Goal: Complete application form: Complete application form

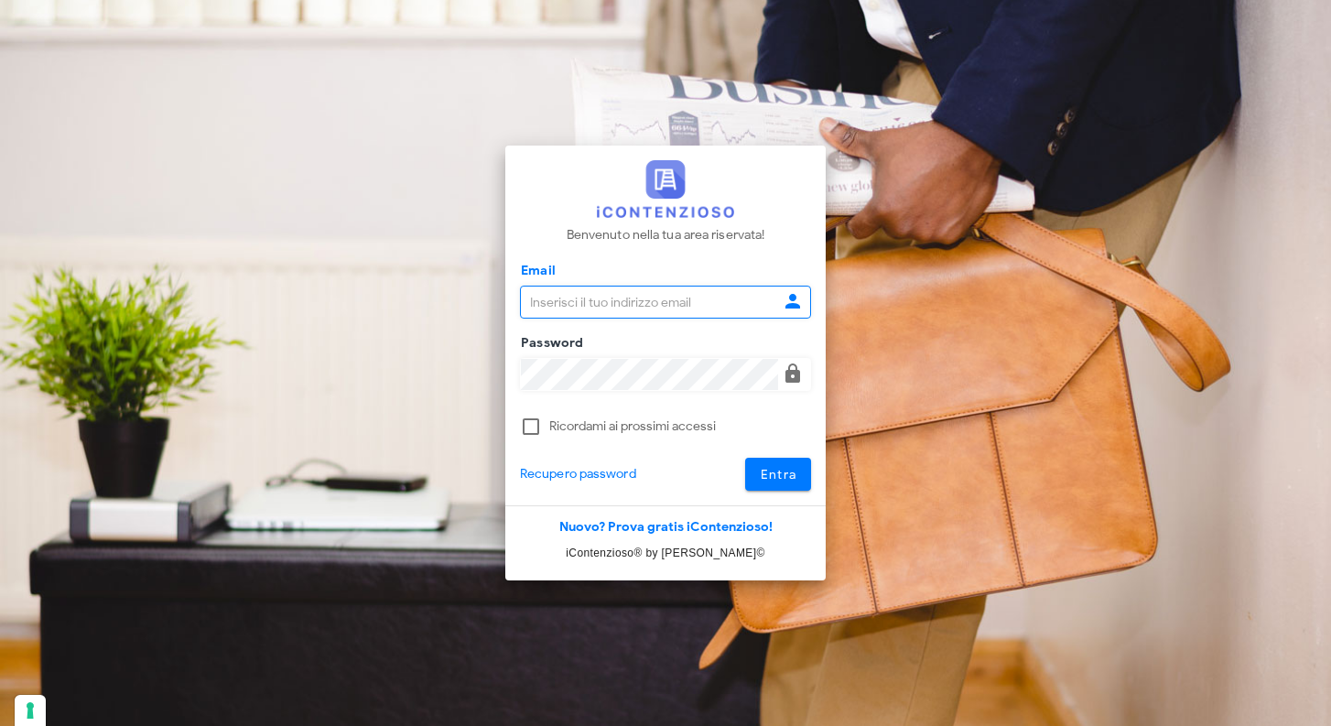
type input "raffaelesolarino@studiosolarino.it"
click at [797, 467] on button "Entra" at bounding box center [778, 474] width 67 height 33
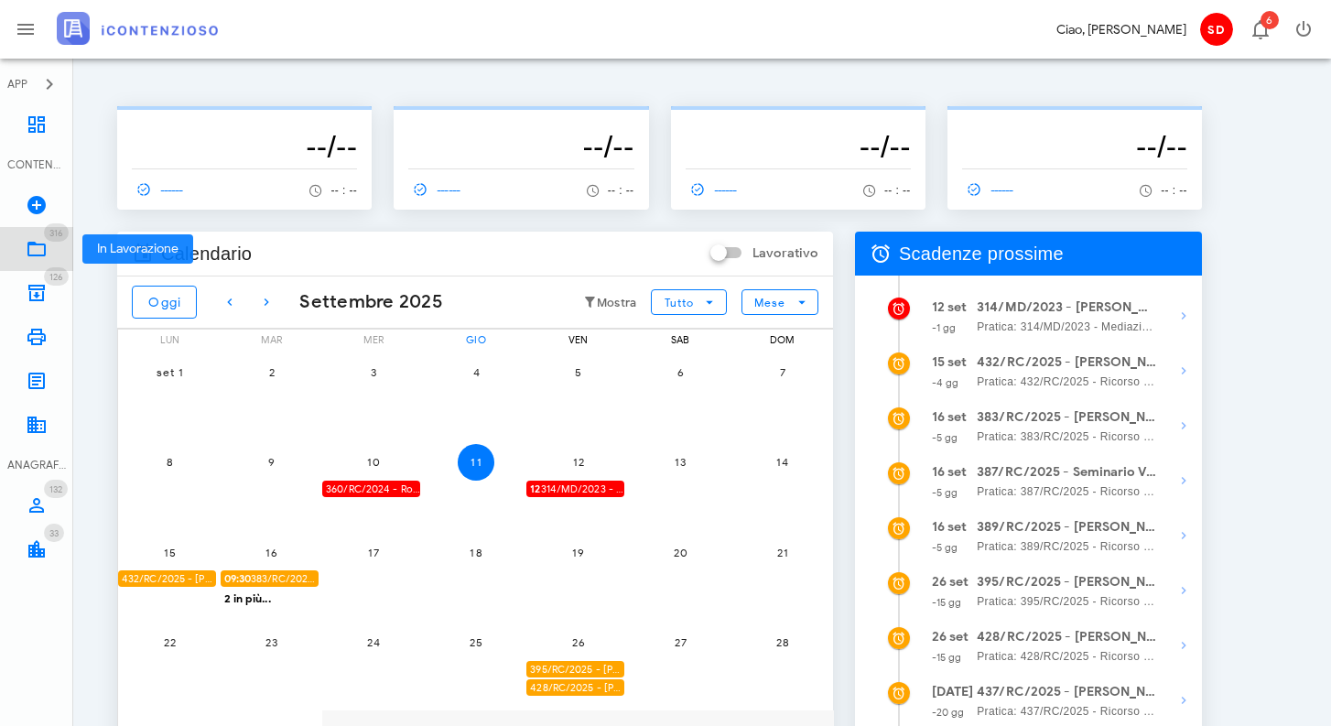
click at [36, 248] on icon at bounding box center [37, 249] width 22 height 22
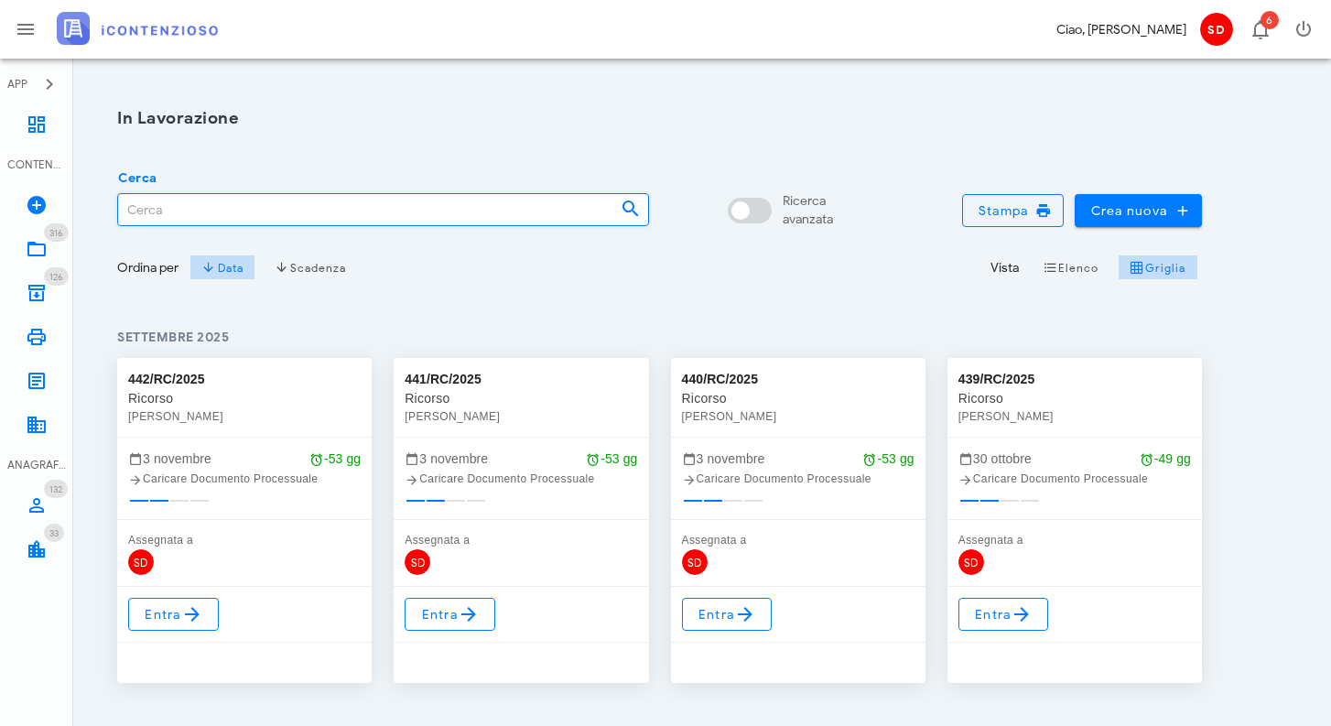
click at [211, 212] on input "Cerca" at bounding box center [362, 209] width 488 height 31
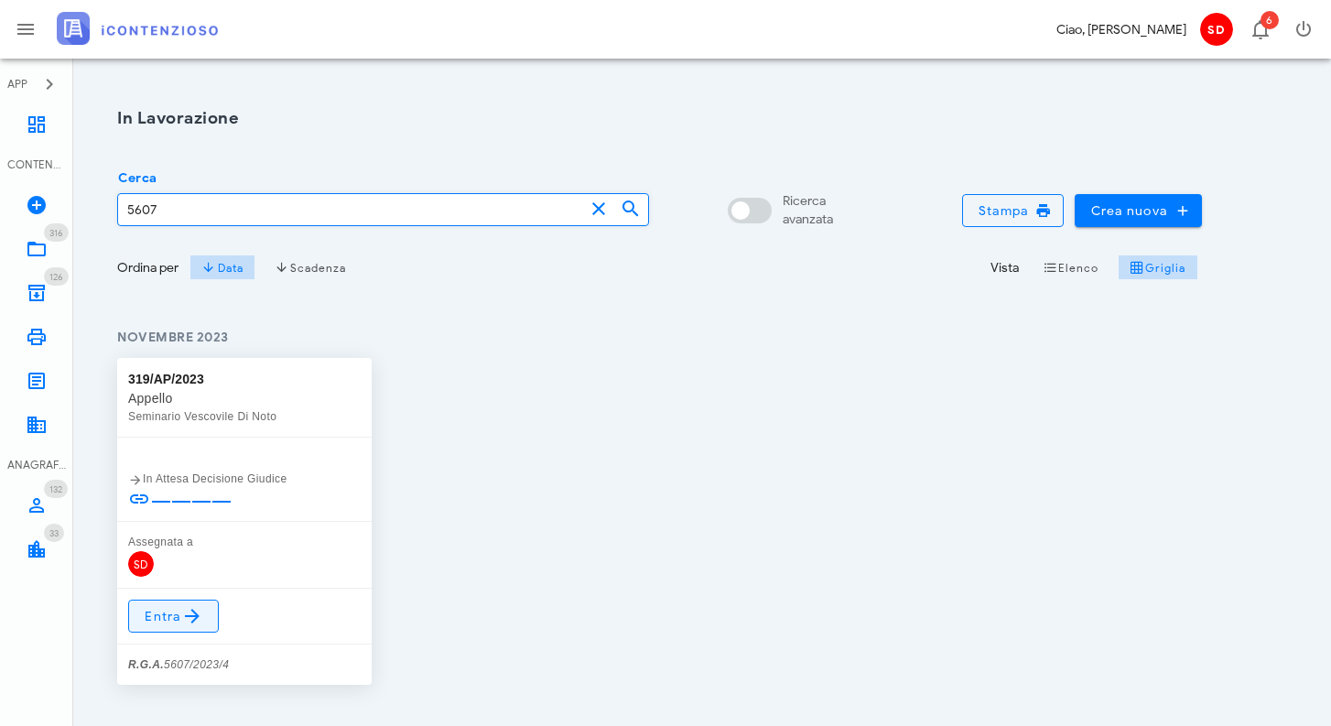
type input "5607"
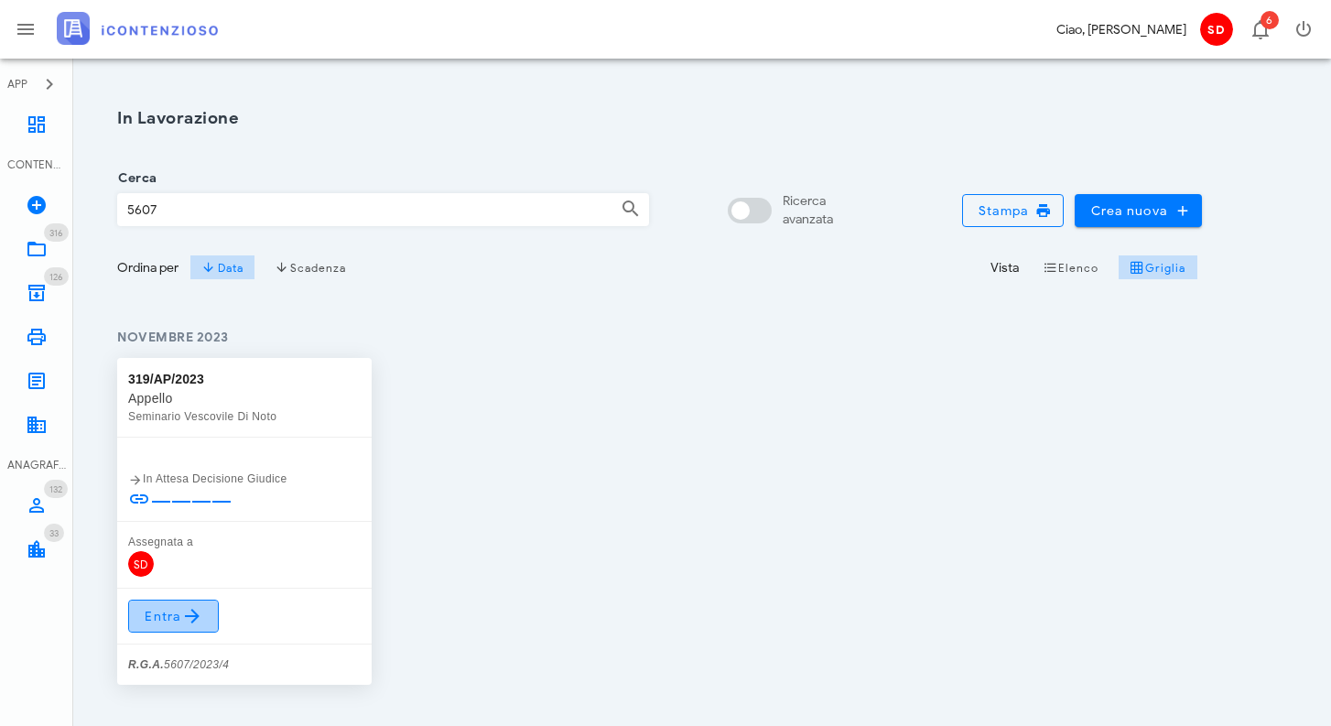
click at [174, 622] on span "Entra" at bounding box center [174, 616] width 60 height 22
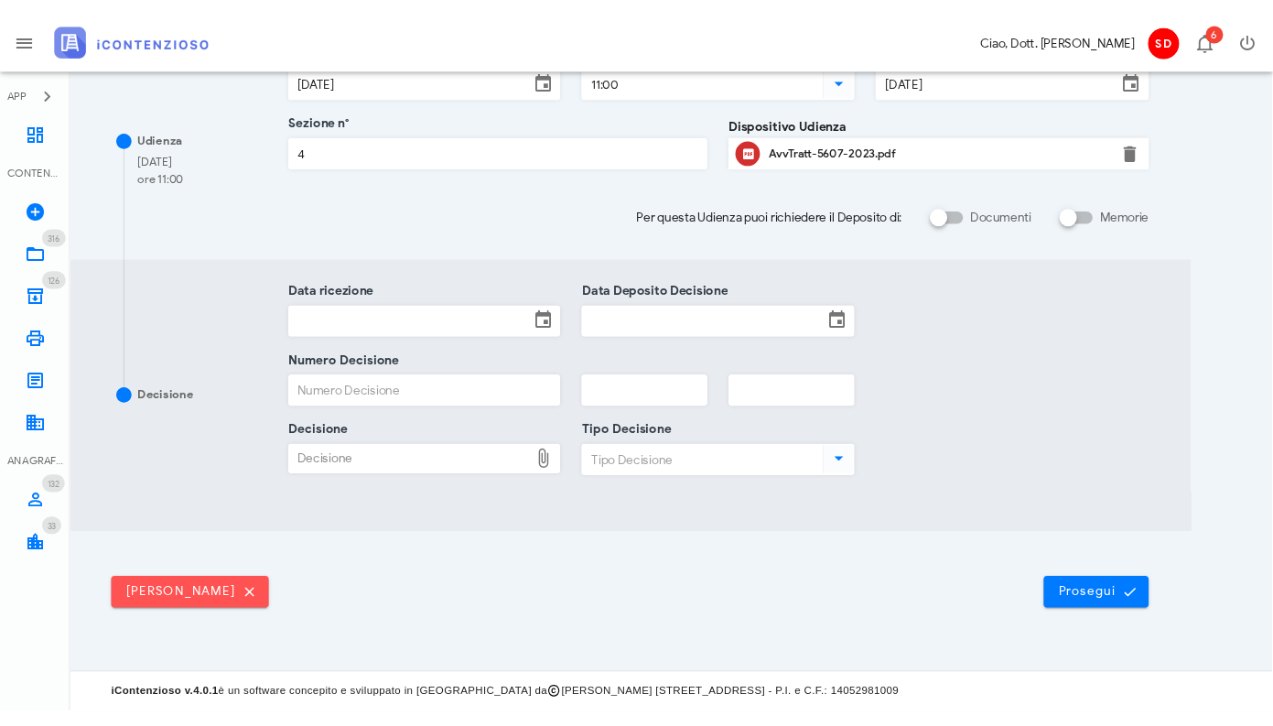
scroll to position [342, 1]
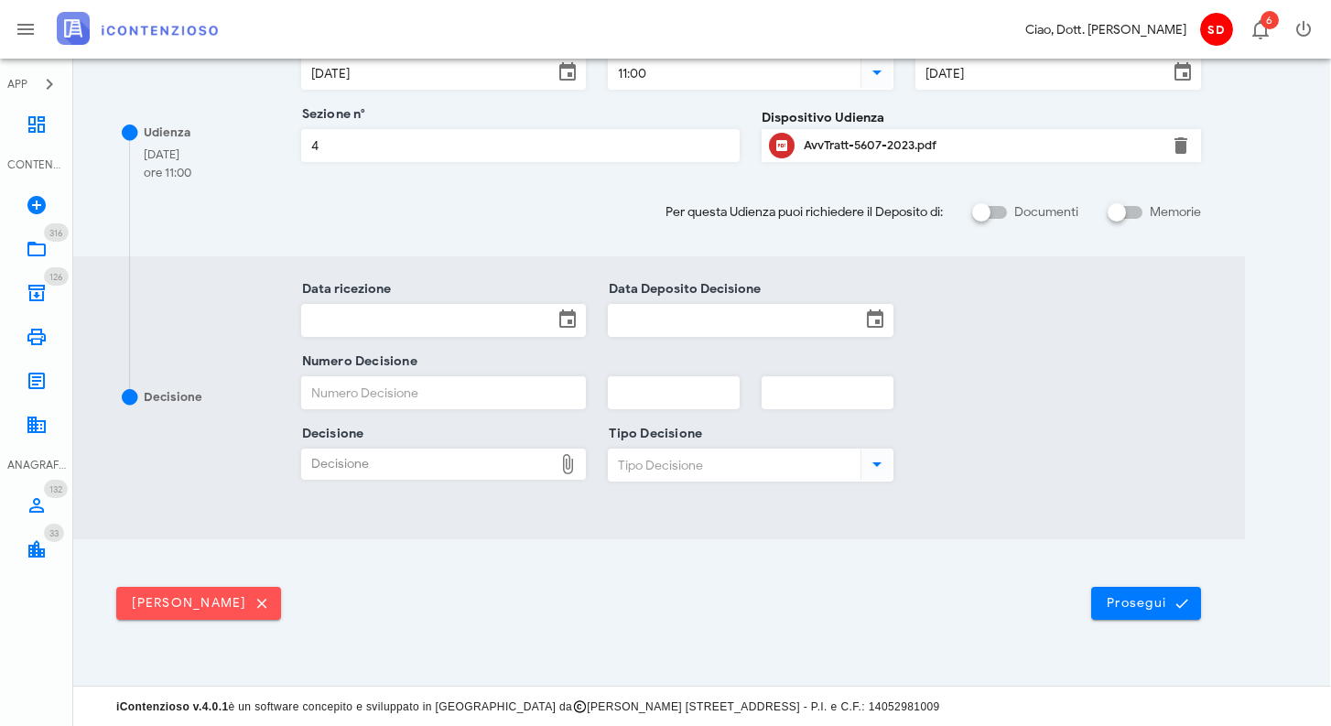
click at [406, 314] on input "Data ricezione" at bounding box center [428, 320] width 252 height 31
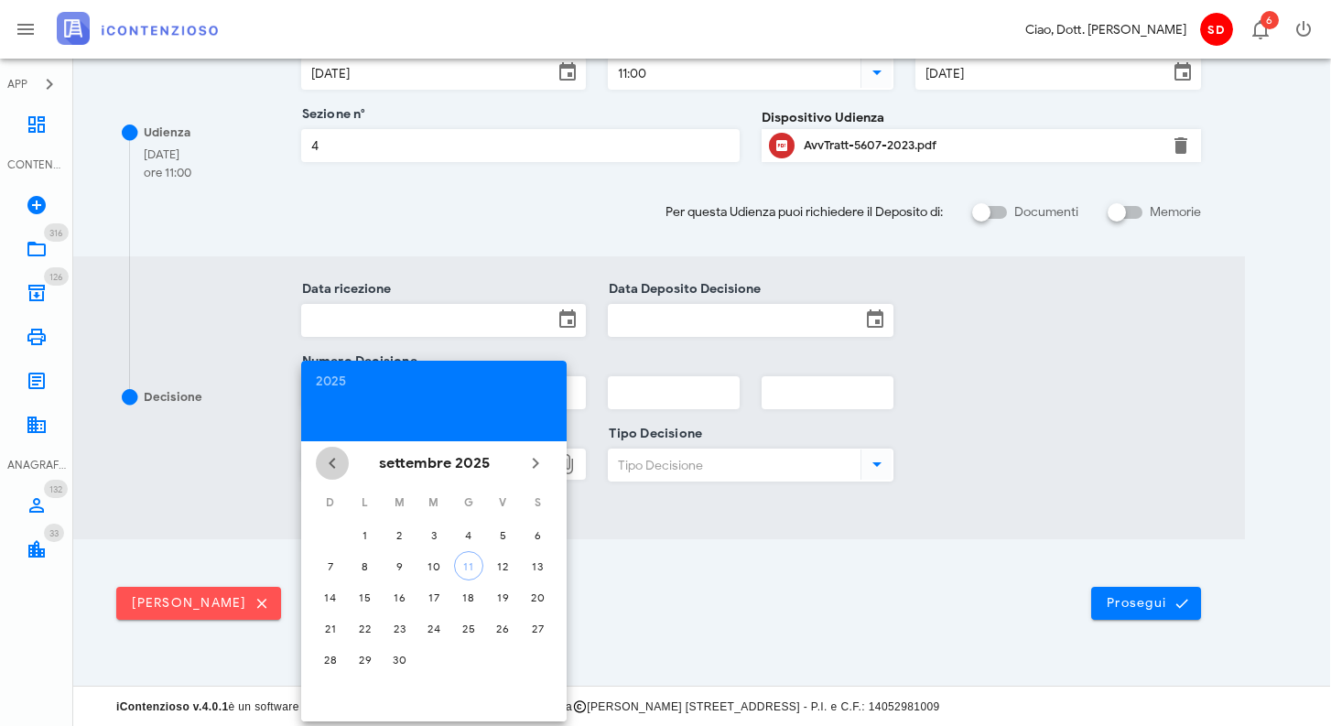
click at [336, 460] on icon "Il mese scorso" at bounding box center [332, 463] width 22 height 22
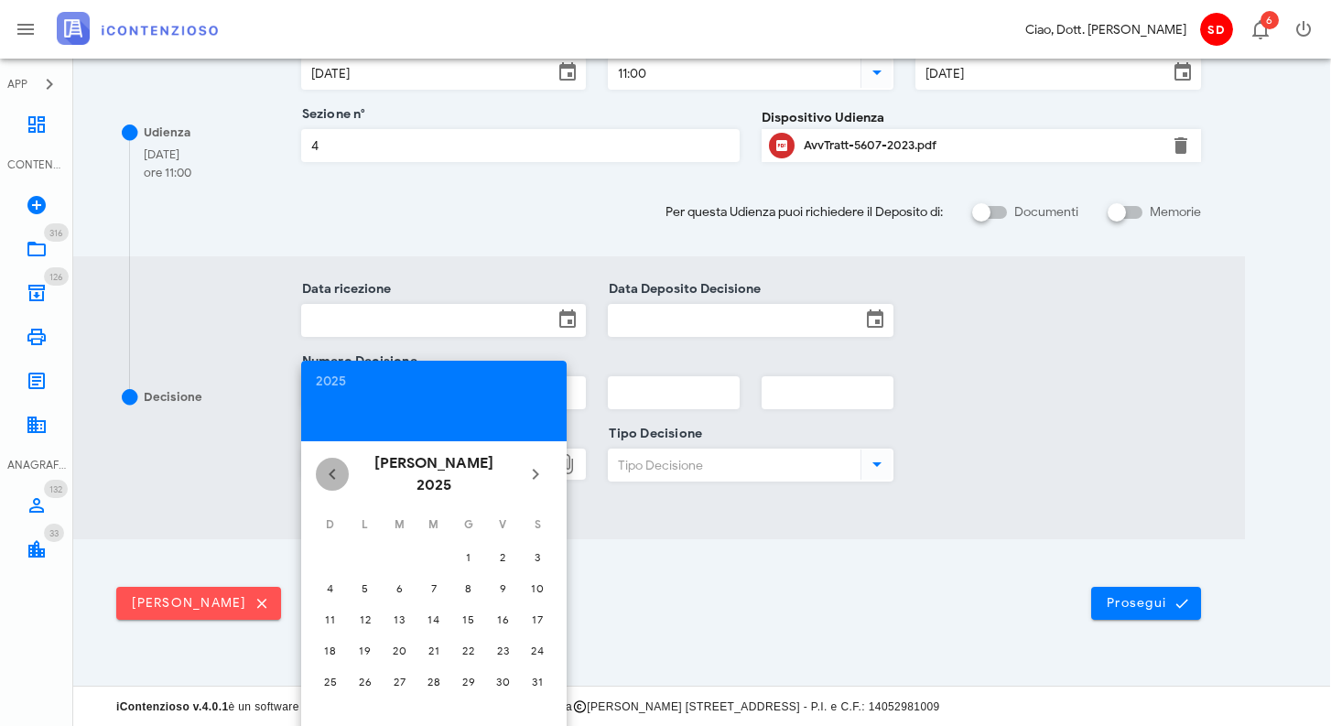
click at [336, 463] on icon "Il mese scorso" at bounding box center [332, 474] width 22 height 22
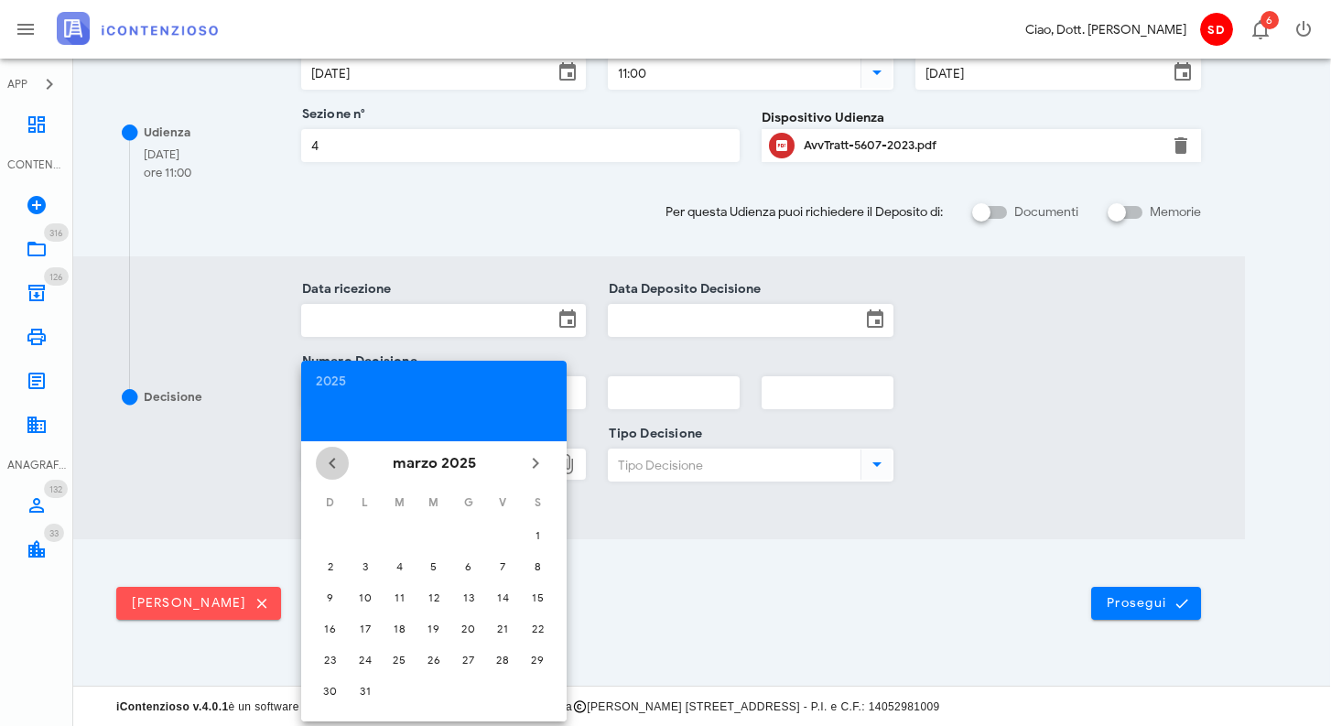
click at [336, 460] on icon "Il mese scorso" at bounding box center [332, 463] width 22 height 22
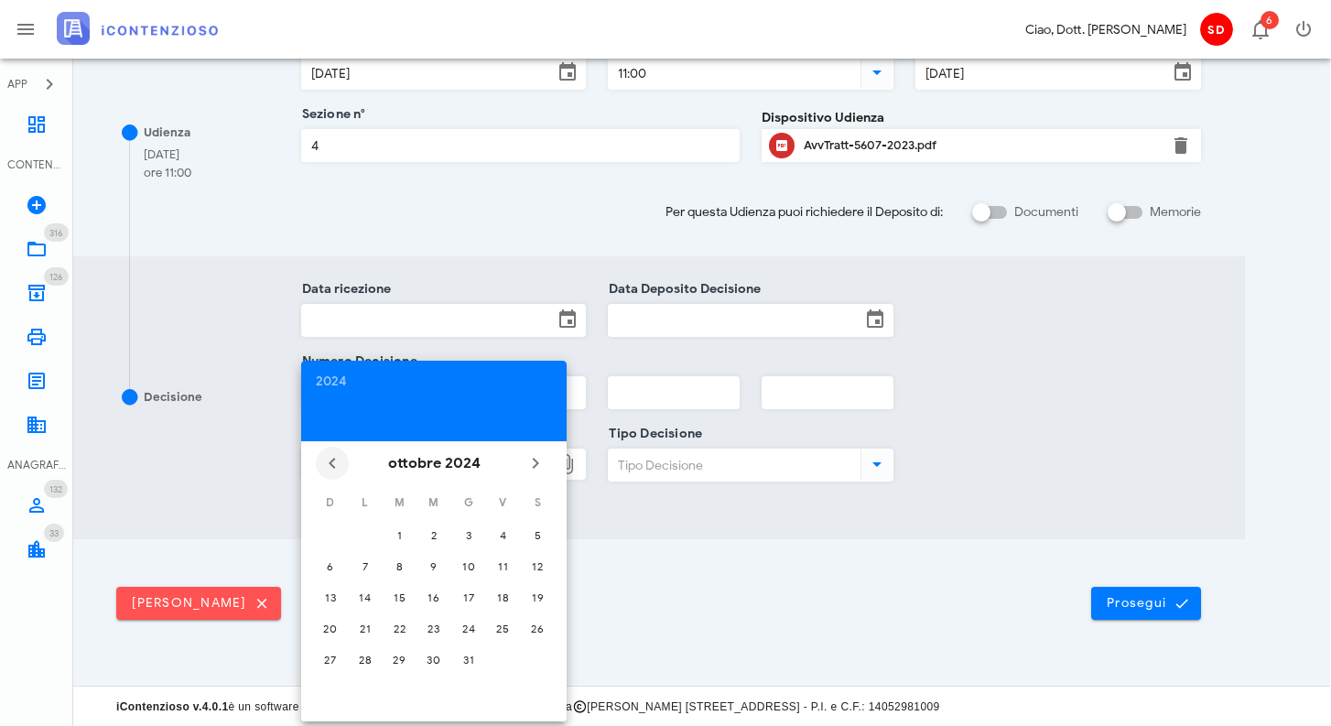
click at [336, 460] on icon "Il mese scorso" at bounding box center [332, 463] width 22 height 22
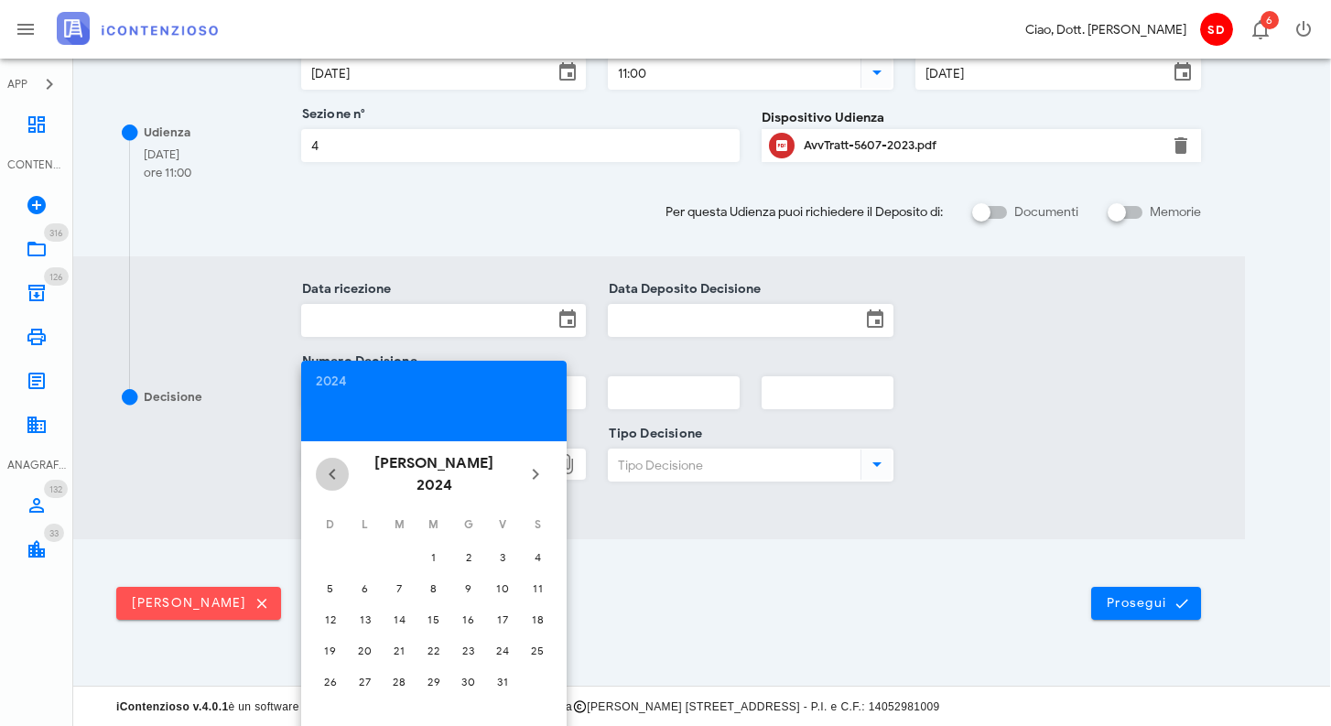
click at [336, 463] on icon "Il mese scorso" at bounding box center [332, 474] width 22 height 22
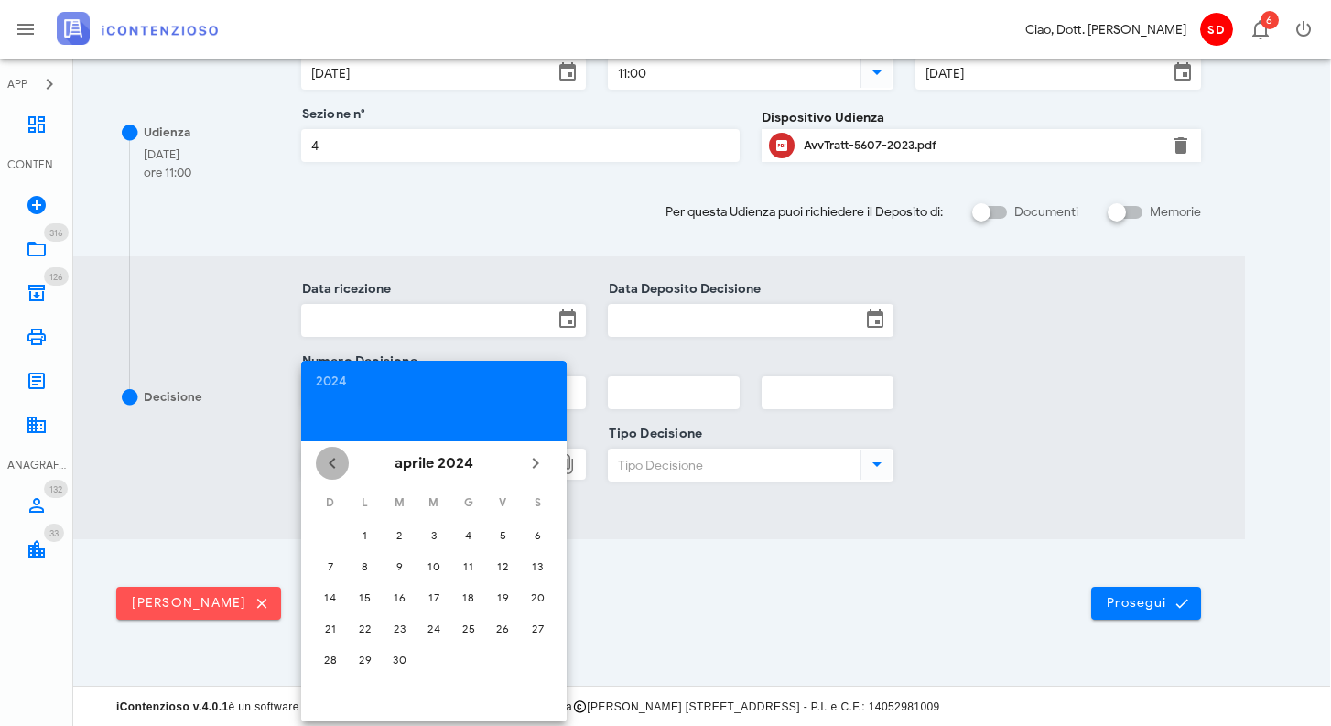
click at [336, 460] on icon "Il mese scorso" at bounding box center [332, 463] width 22 height 22
click at [536, 464] on icon "Il prossimo mese" at bounding box center [536, 463] width 22 height 22
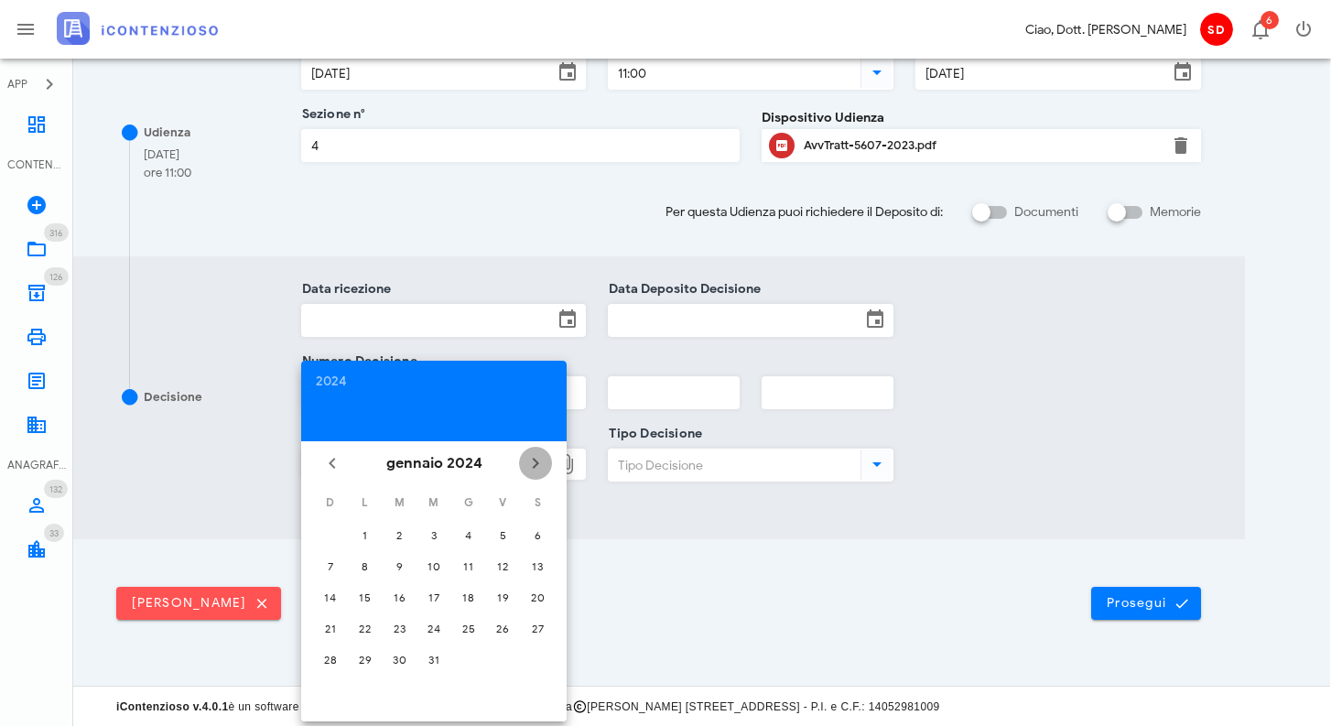
click at [536, 464] on icon "Il prossimo mese" at bounding box center [536, 463] width 22 height 22
click at [437, 564] on div "6" at bounding box center [433, 566] width 29 height 14
type input "06/03/2024"
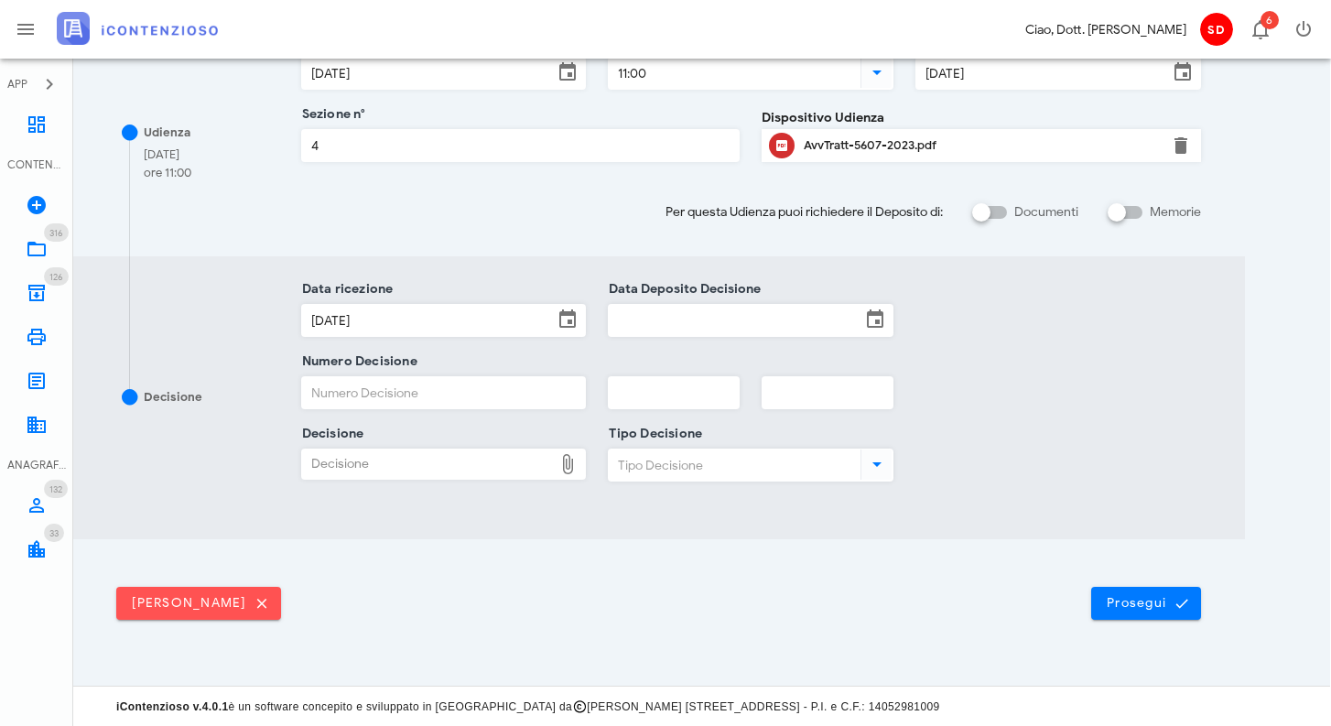
click at [699, 319] on input "Data Deposito Decisione" at bounding box center [735, 320] width 252 height 31
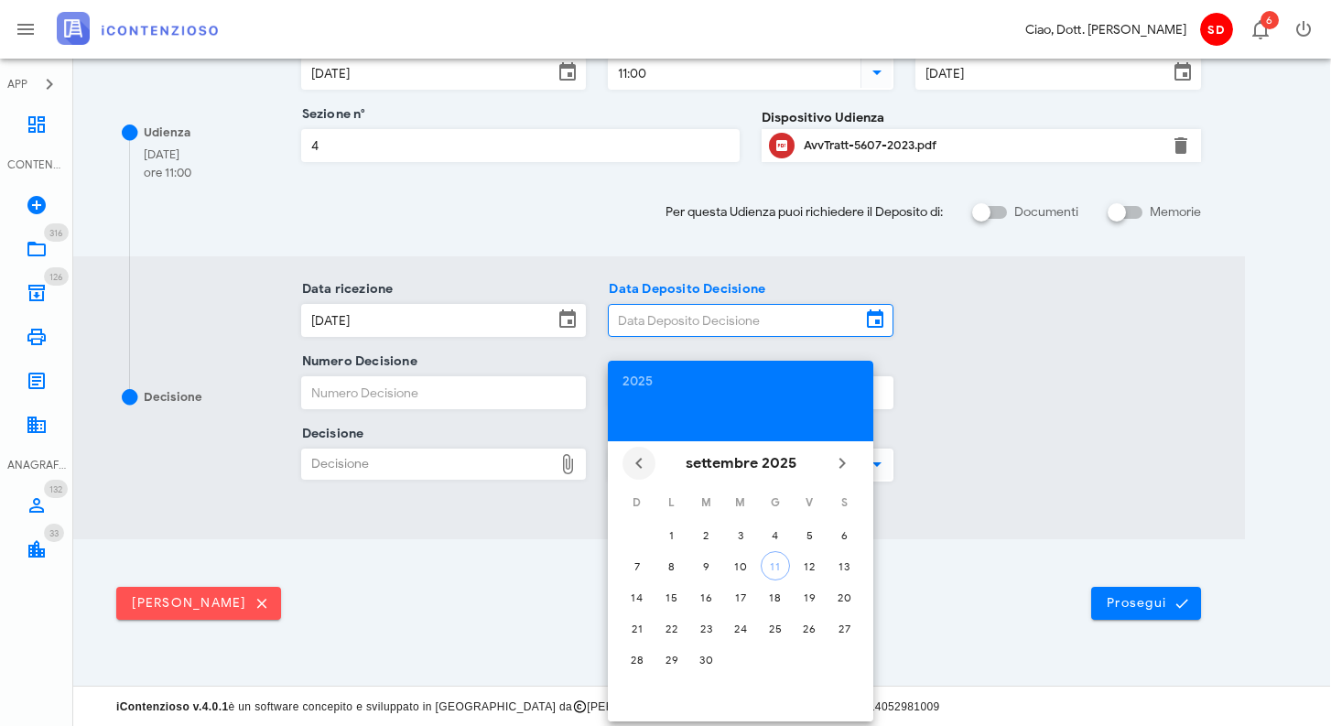
click at [638, 467] on icon "Il mese scorso" at bounding box center [639, 463] width 22 height 22
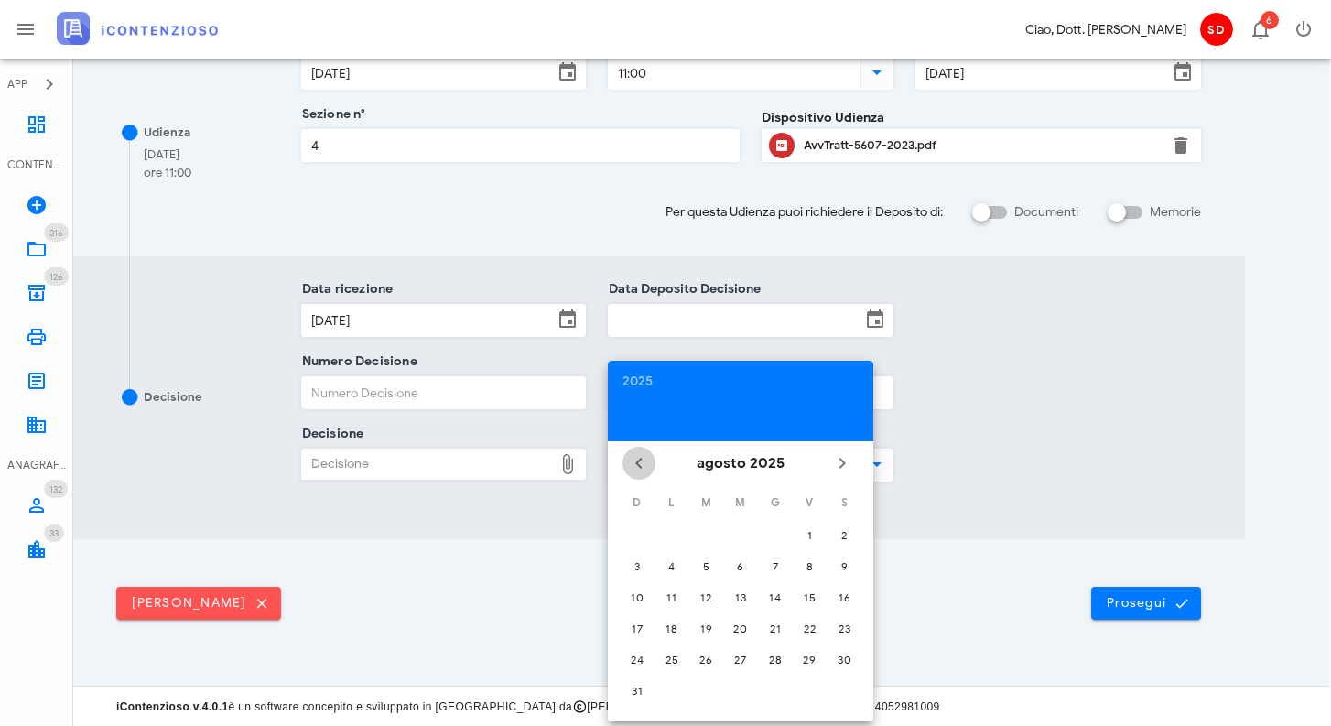
click at [638, 467] on icon "Il mese scorso" at bounding box center [639, 463] width 22 height 22
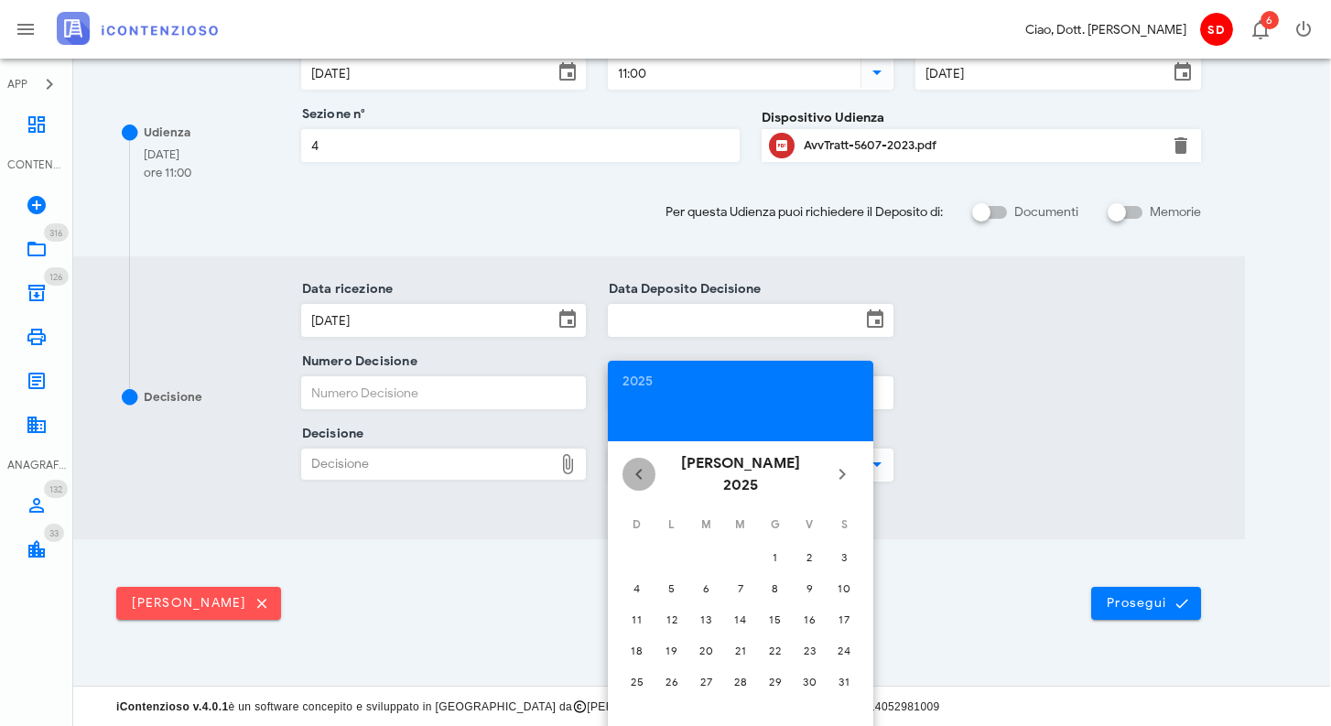
click at [638, 467] on icon "Il mese scorso" at bounding box center [639, 474] width 22 height 22
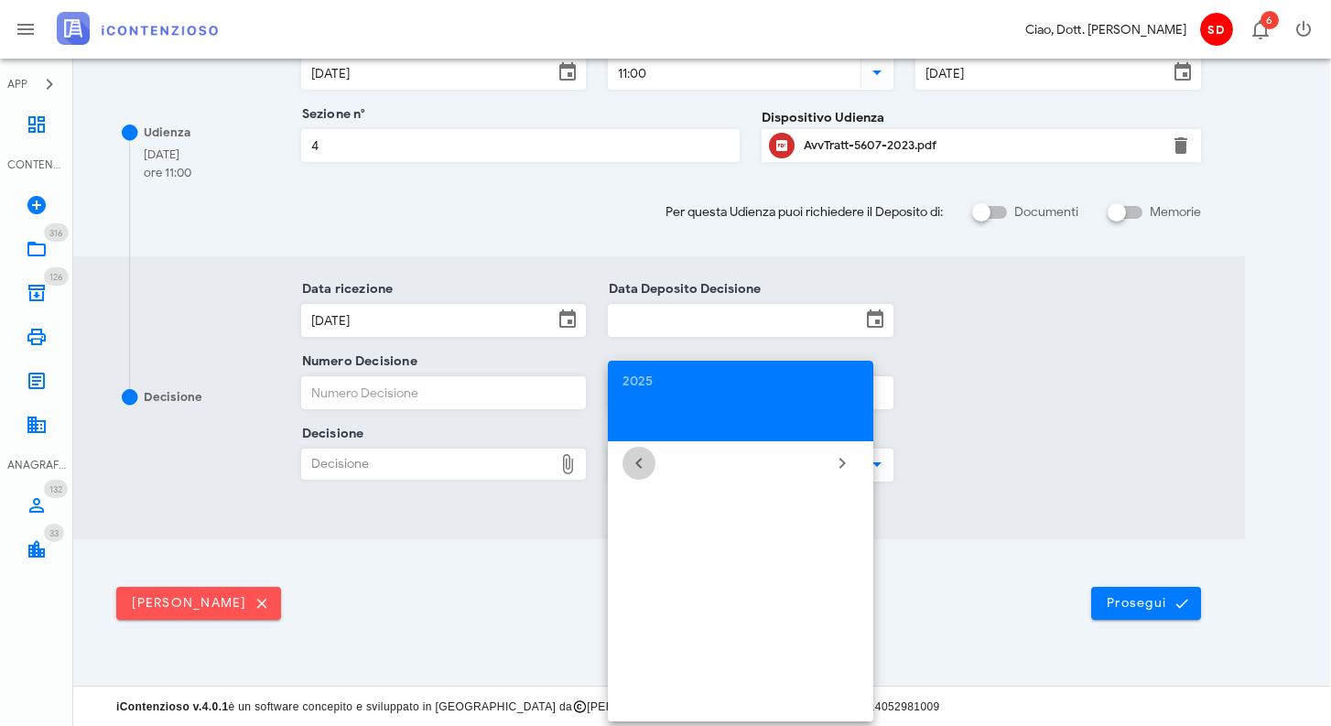
click at [638, 467] on icon "Il mese scorso" at bounding box center [639, 463] width 22 height 22
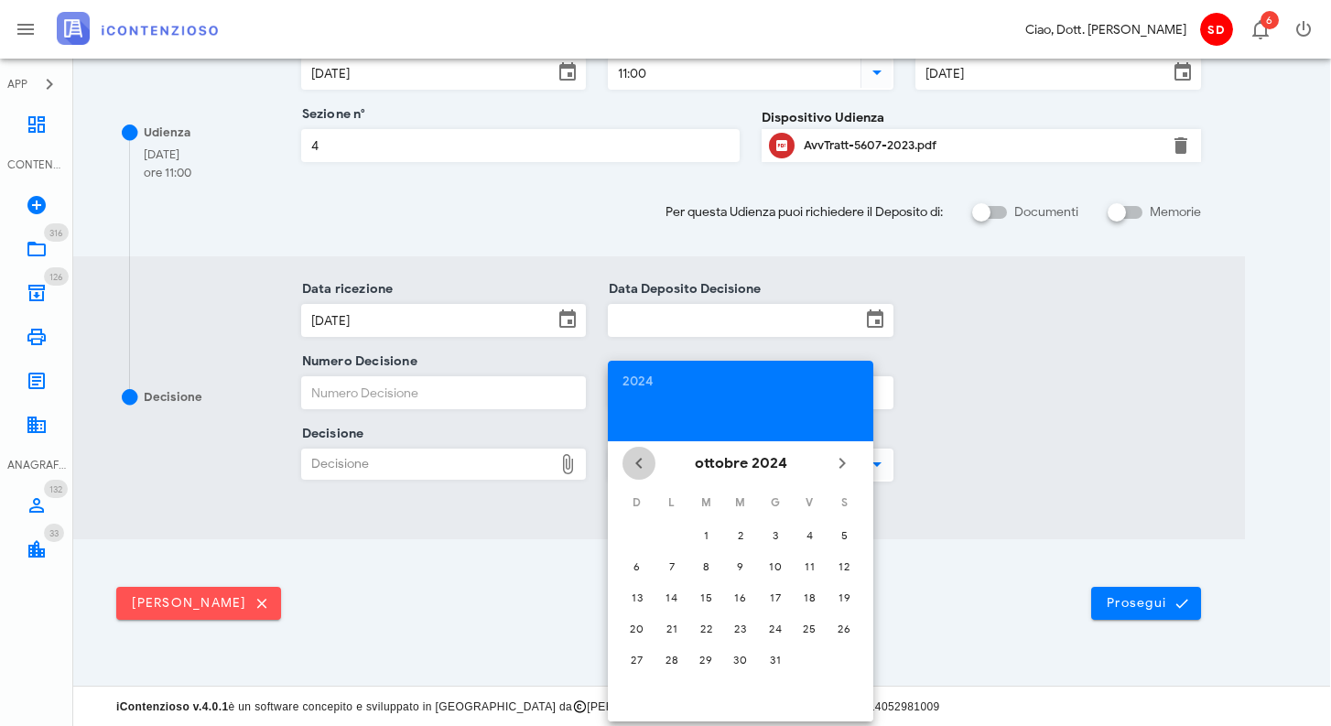
click at [638, 467] on icon "Il mese scorso" at bounding box center [639, 463] width 22 height 22
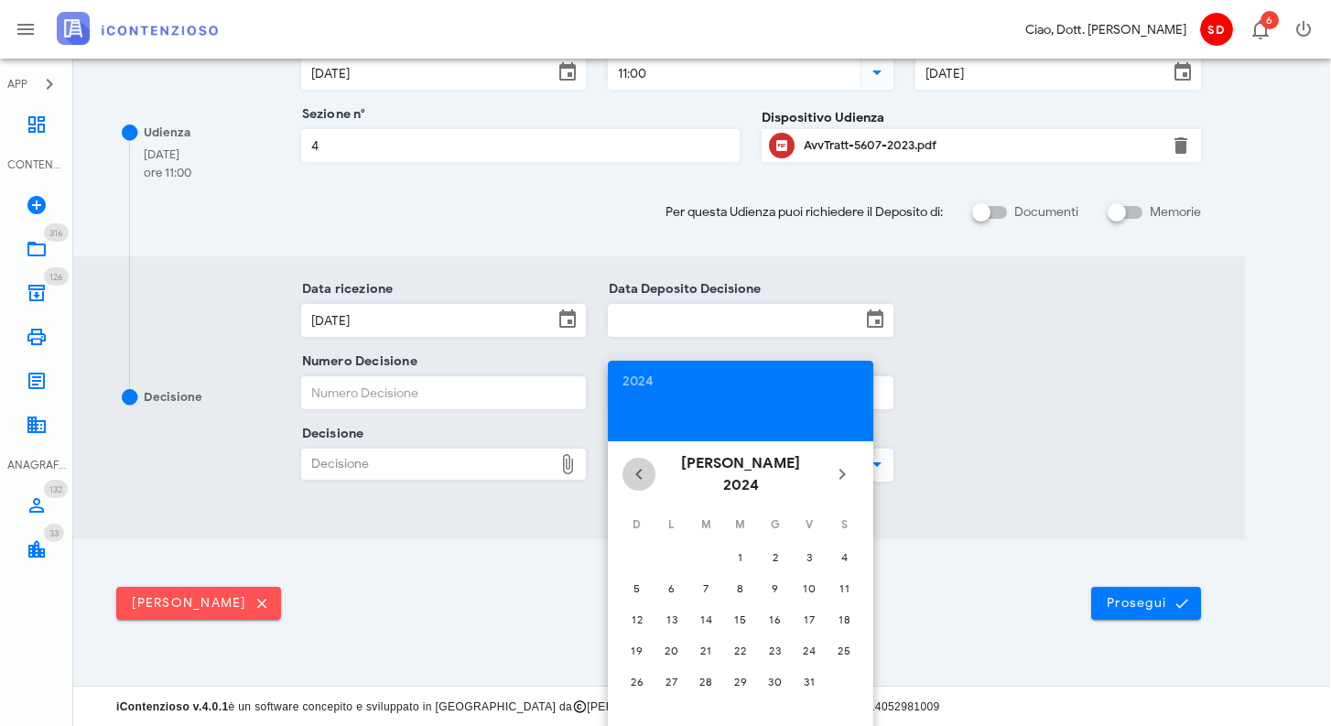
click at [638, 467] on icon "Il mese scorso" at bounding box center [639, 474] width 22 height 22
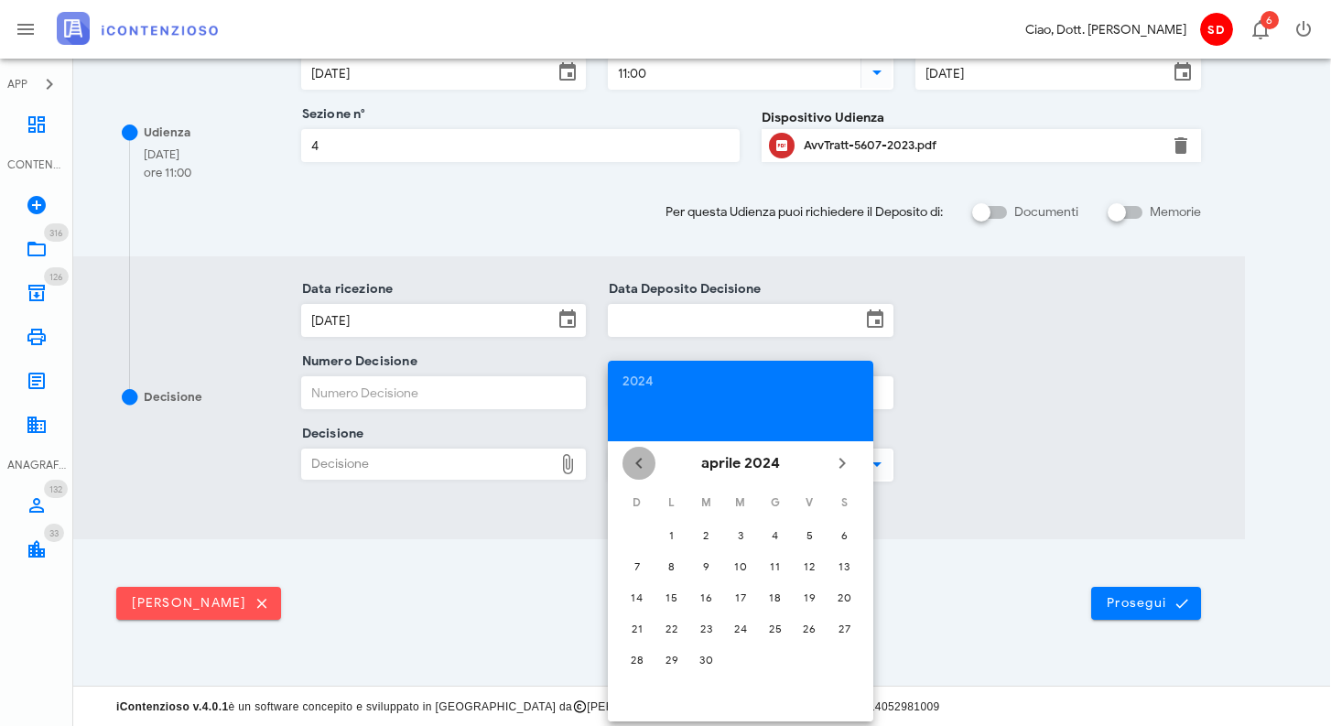
click at [638, 467] on icon "Il mese scorso" at bounding box center [639, 463] width 22 height 22
click at [846, 460] on icon "Il prossimo mese" at bounding box center [842, 463] width 22 height 22
click at [674, 562] on div "4" at bounding box center [671, 566] width 29 height 14
type input "04/03/2024"
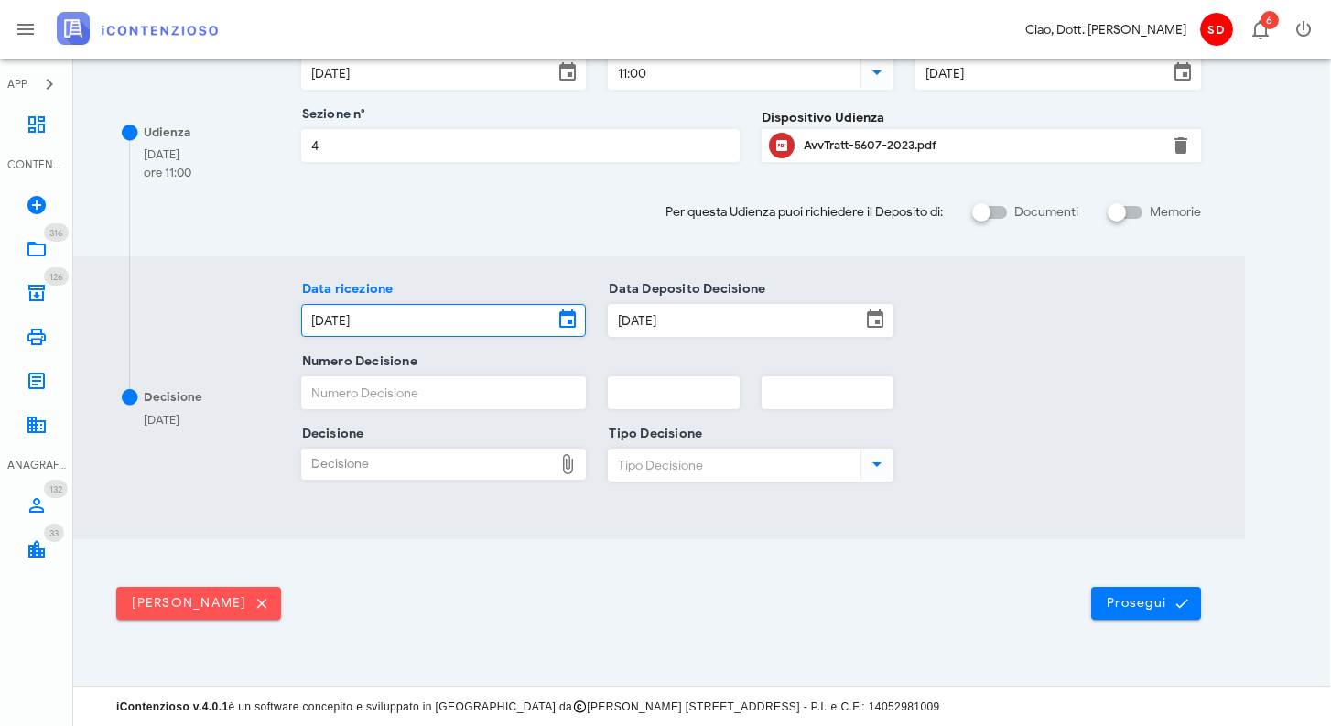
click at [401, 315] on input "06/03/2024" at bounding box center [428, 320] width 252 height 31
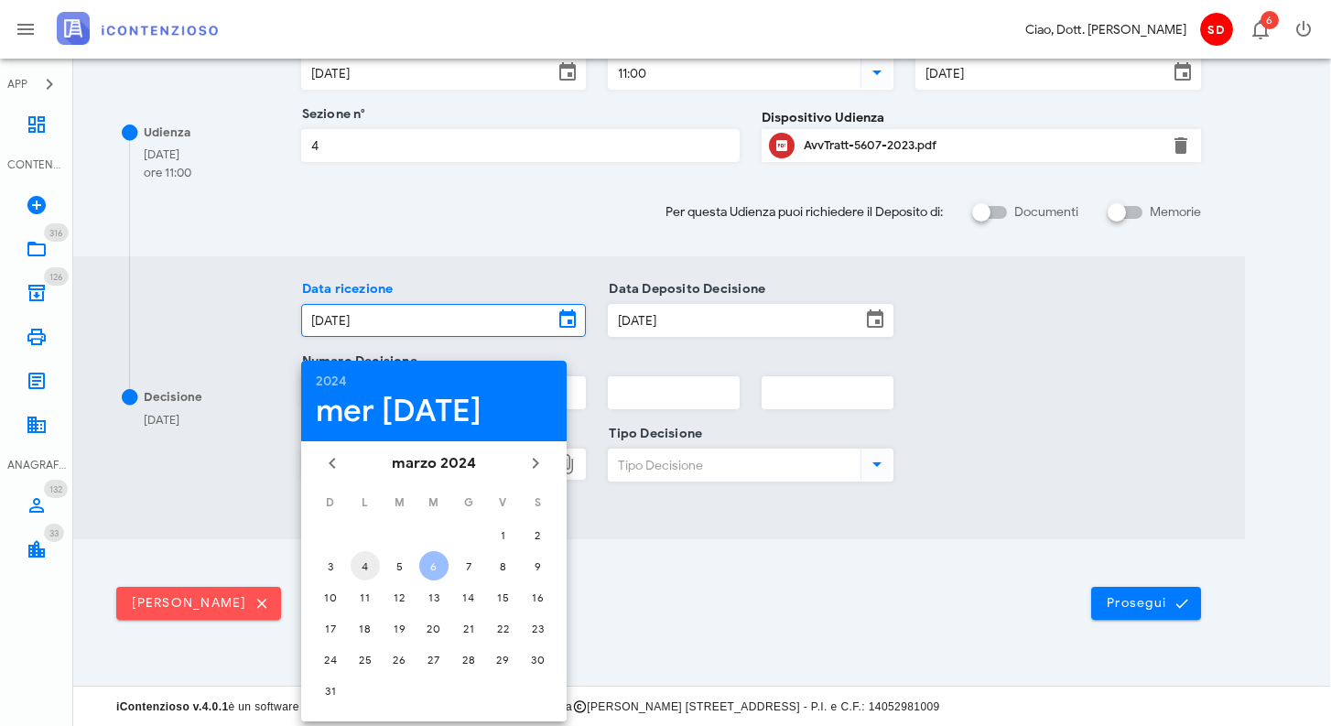
click at [363, 571] on div "4" at bounding box center [365, 566] width 29 height 14
type input "04/03/2024"
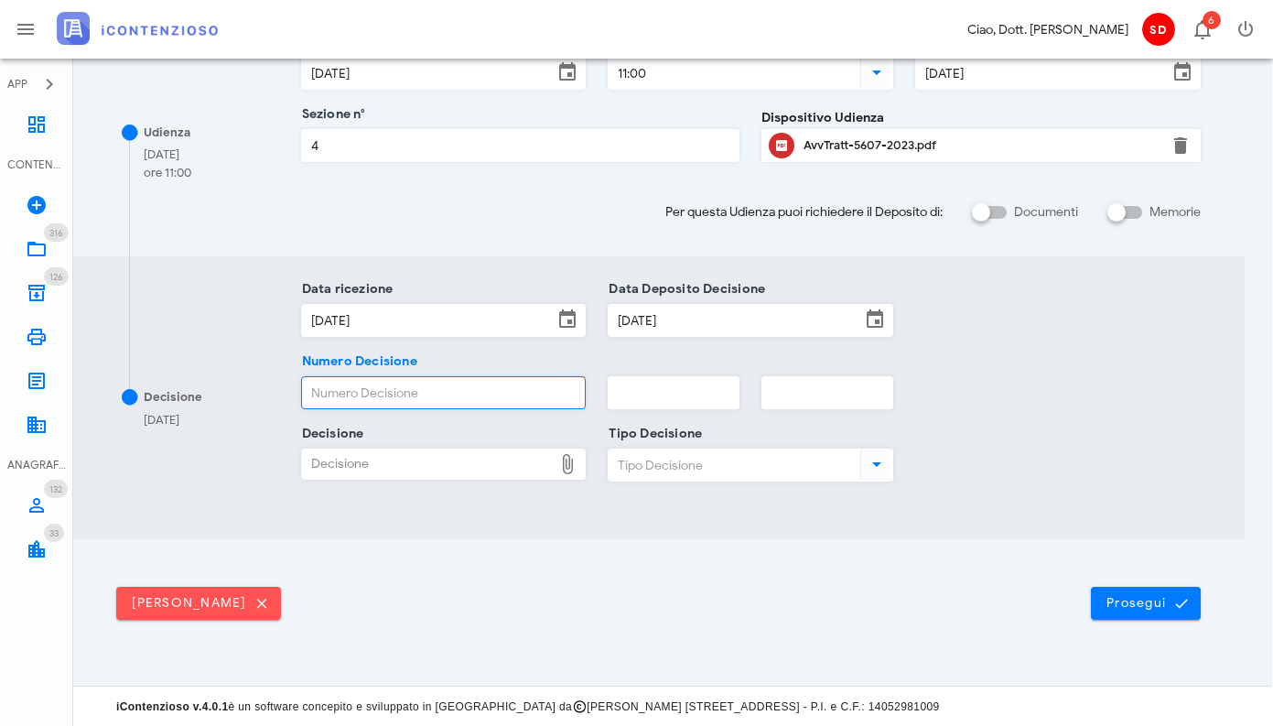
click at [401, 398] on input "Numero Decisione" at bounding box center [444, 392] width 284 height 31
type input "913"
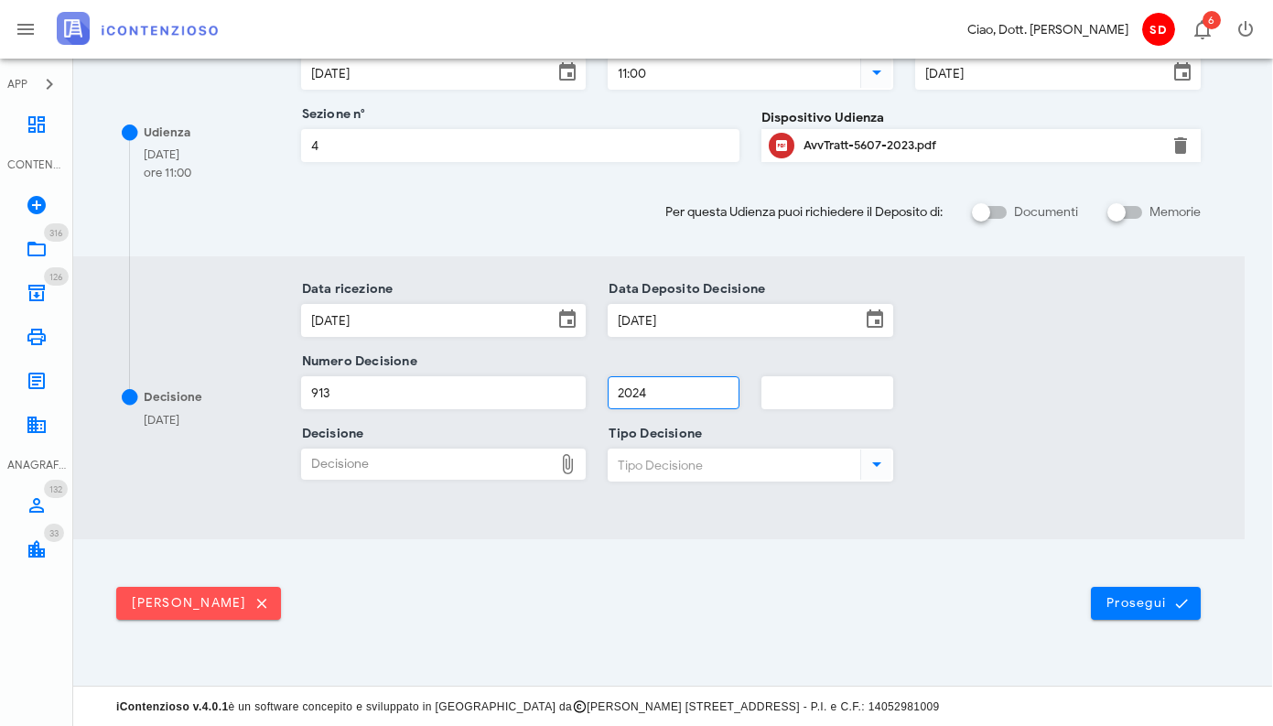
type input "2024"
type input "4"
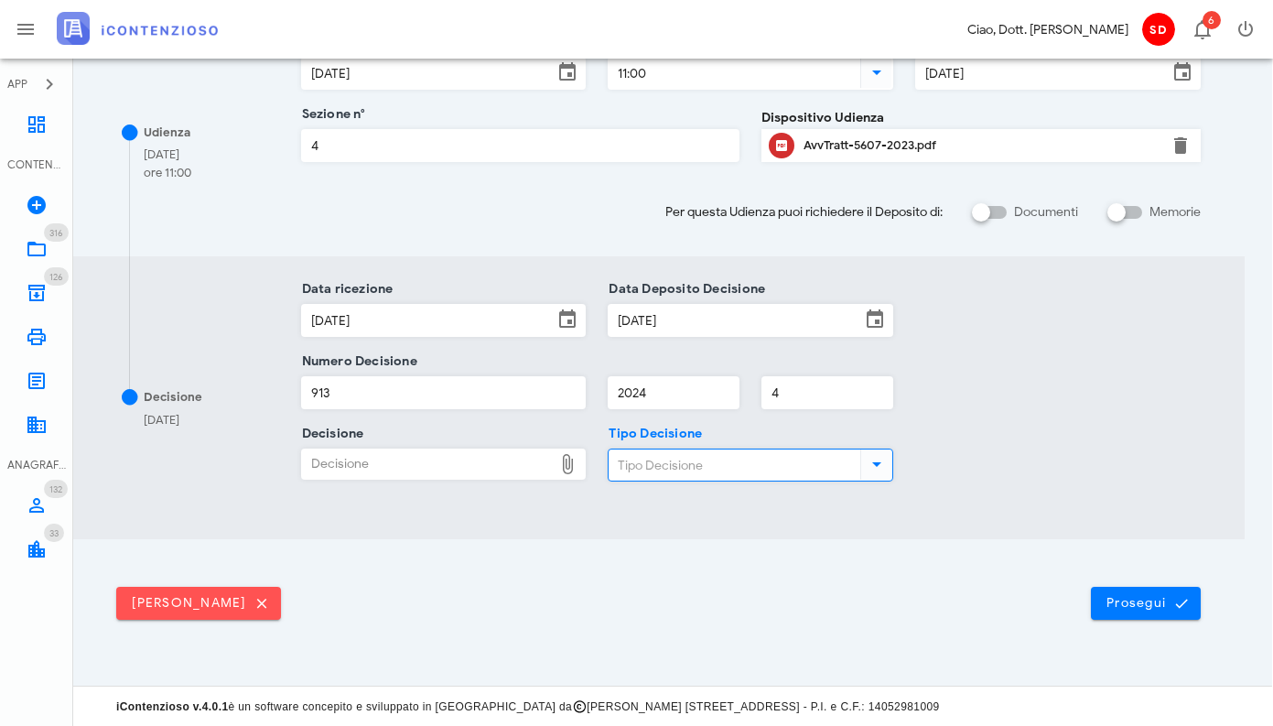
click at [372, 460] on div "Decisione" at bounding box center [428, 463] width 252 height 29
type input "C:\fakepath\ComDisp___5607_2023(1).pdf"
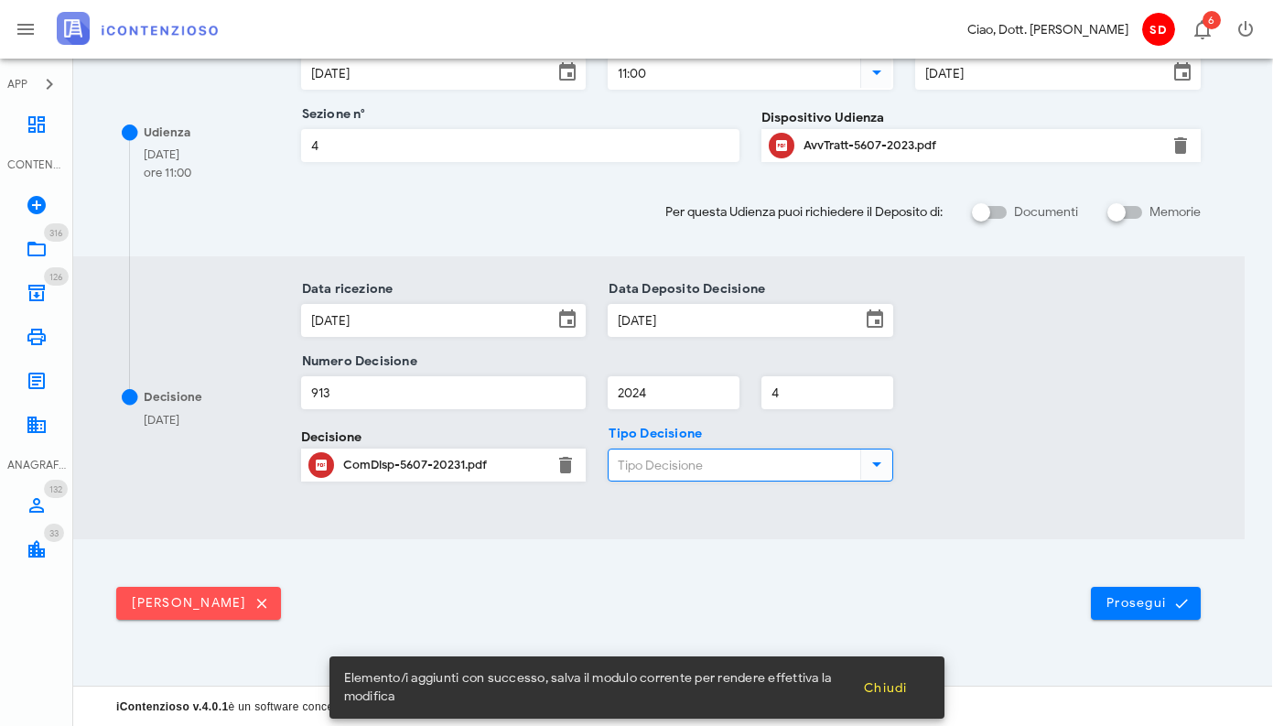
click at [734, 464] on input "Tipo Decisione" at bounding box center [733, 464] width 248 height 31
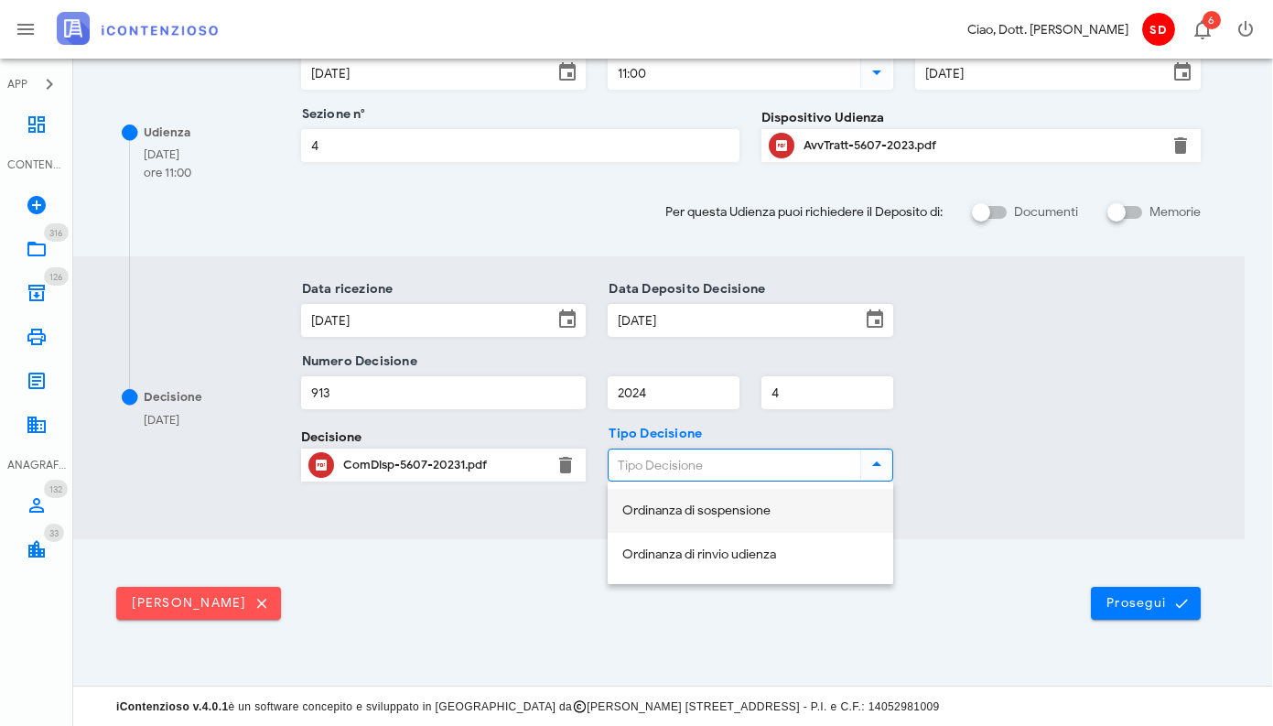
click at [735, 507] on div "Ordinanza di sospensione" at bounding box center [750, 511] width 256 height 16
type input "Ordinanza di sospensione"
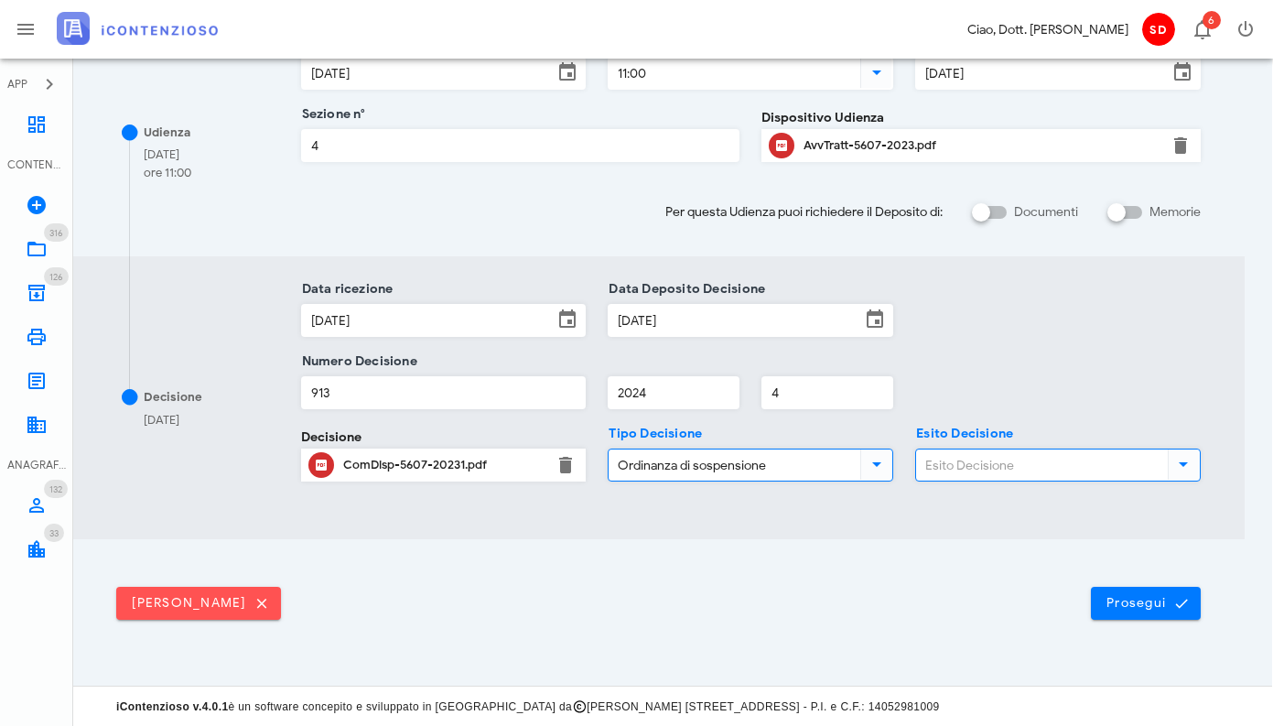
click at [984, 467] on input "Esito Decisione" at bounding box center [1040, 464] width 248 height 31
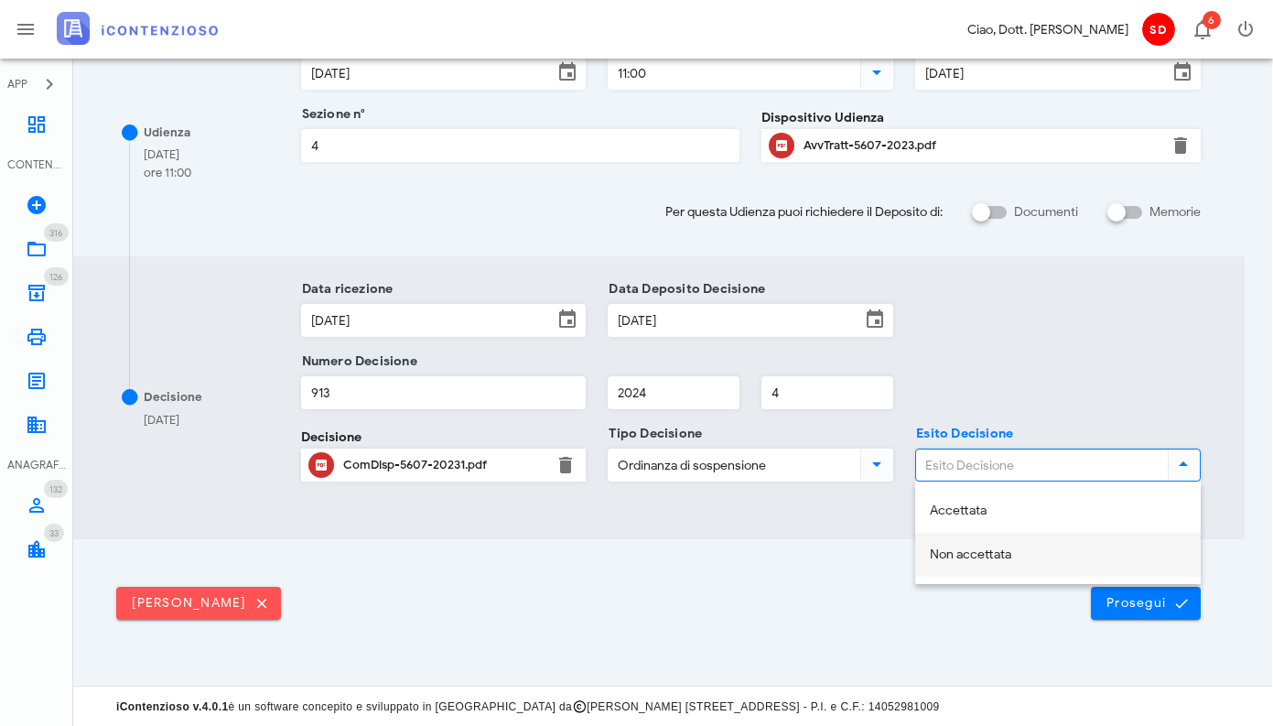
click at [970, 553] on div "Non accettata" at bounding box center [1058, 555] width 256 height 16
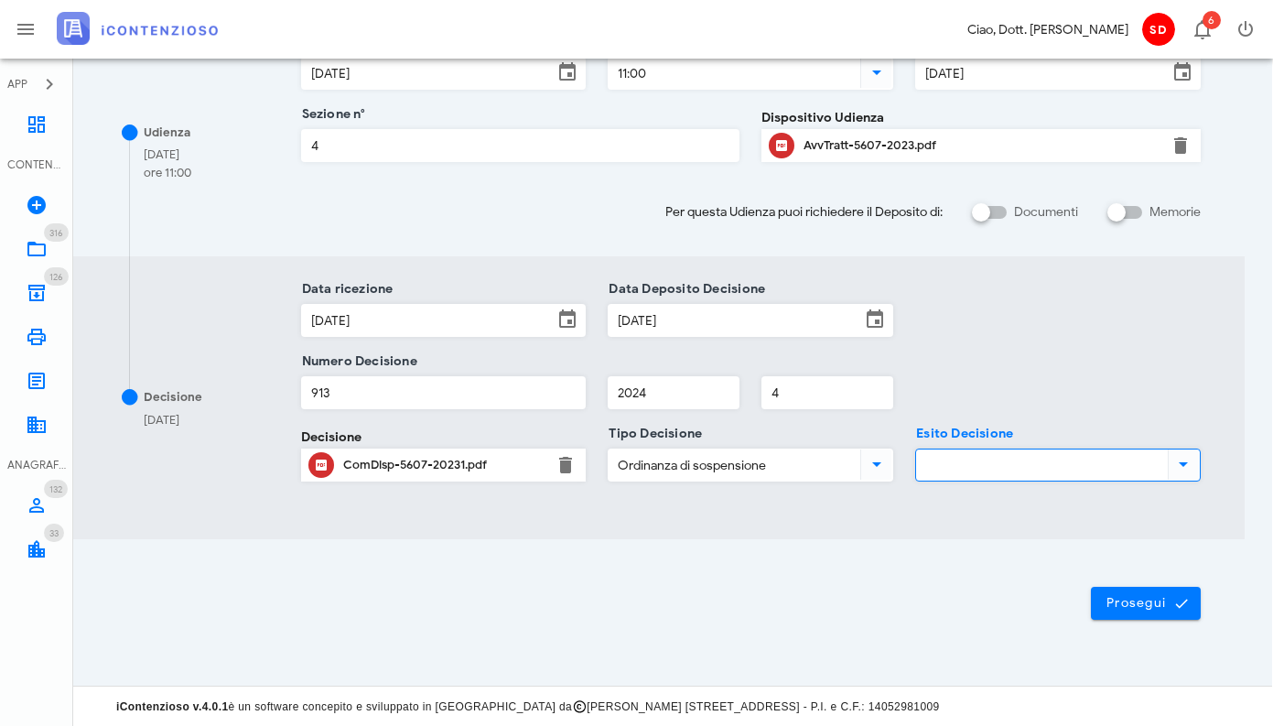
type input "Non accettata"
click at [1143, 606] on span "Prosegui" at bounding box center [1146, 603] width 81 height 16
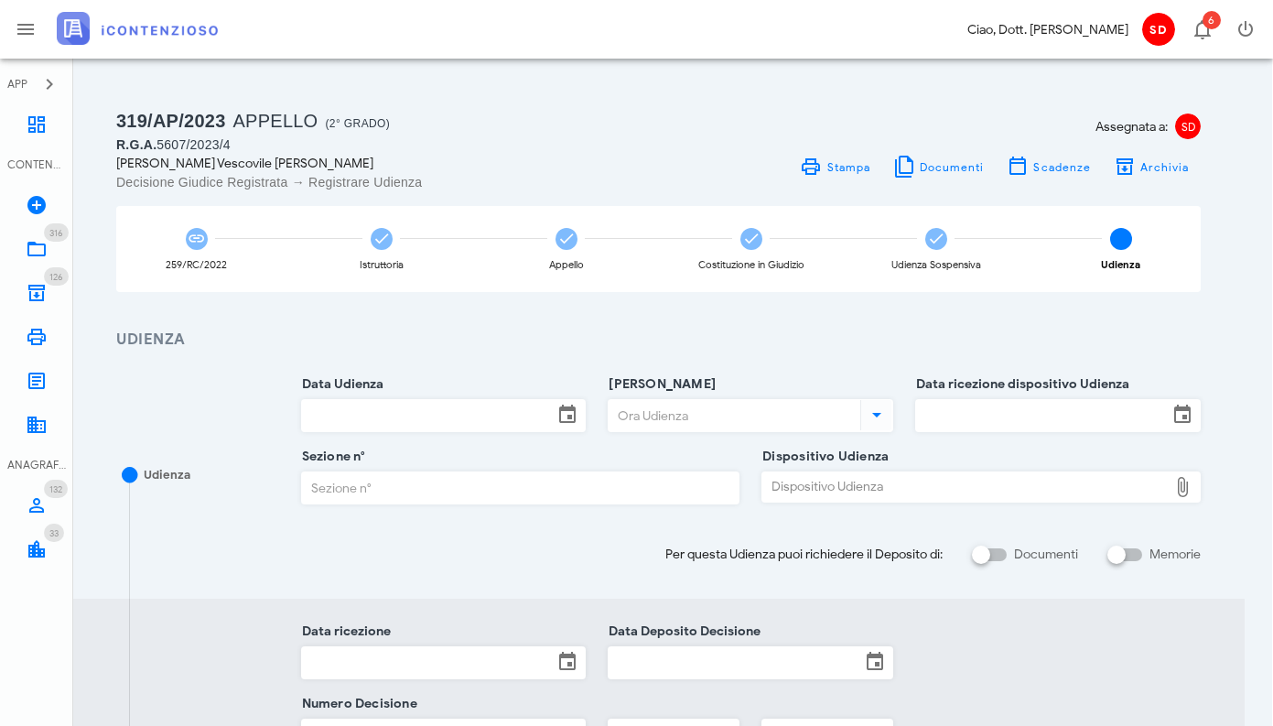
scroll to position [0, 1]
click at [453, 417] on input "Data Udienza" at bounding box center [428, 415] width 252 height 31
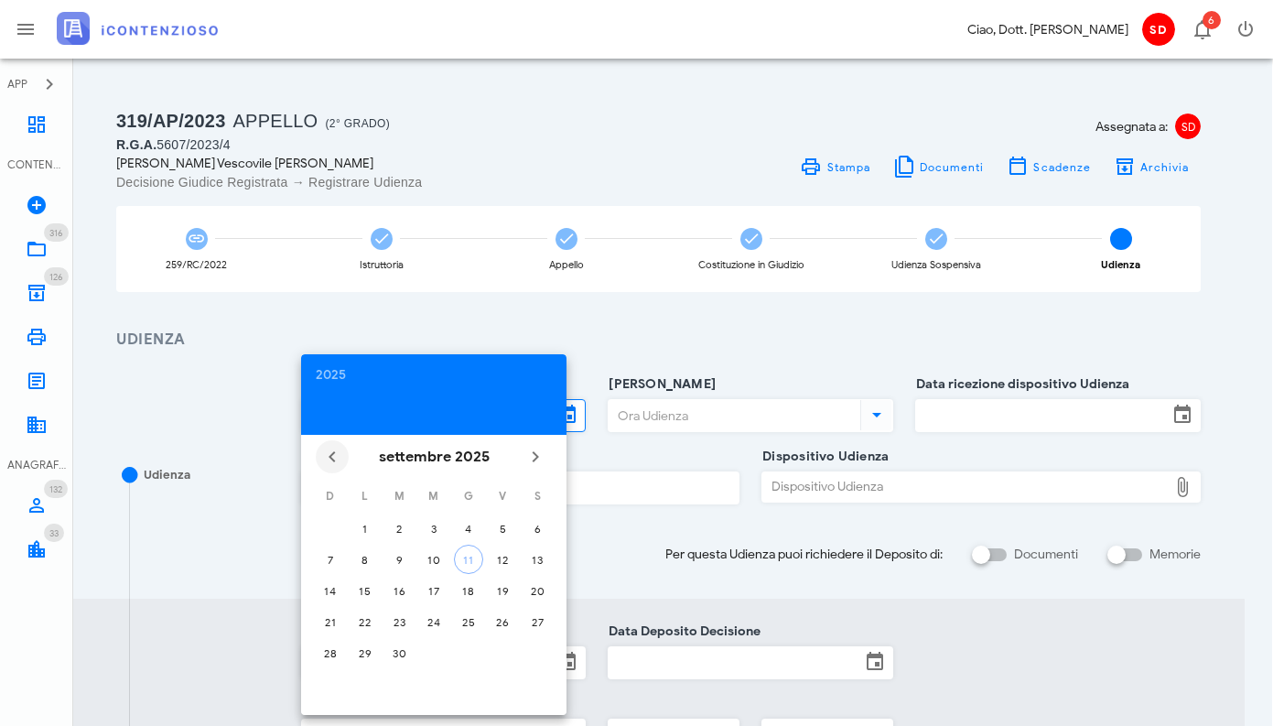
click at [337, 457] on icon "Il mese scorso" at bounding box center [332, 457] width 22 height 22
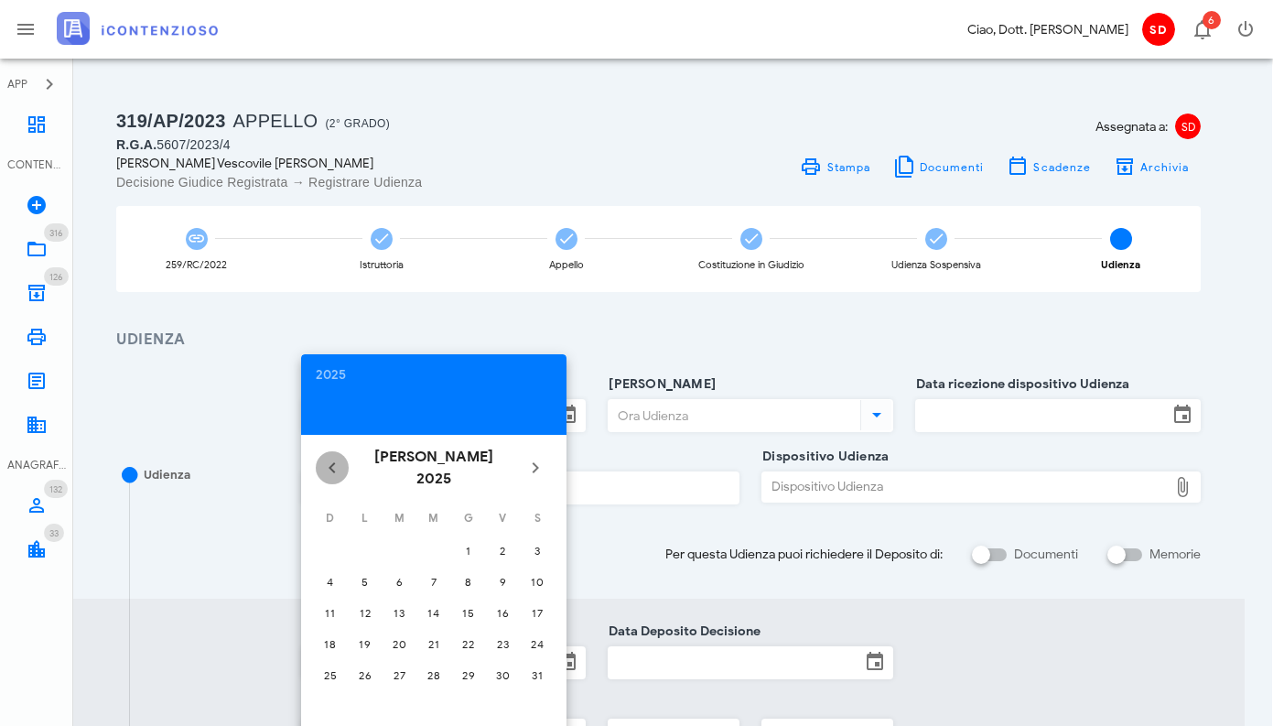
click at [337, 457] on icon "Il mese scorso" at bounding box center [332, 468] width 22 height 22
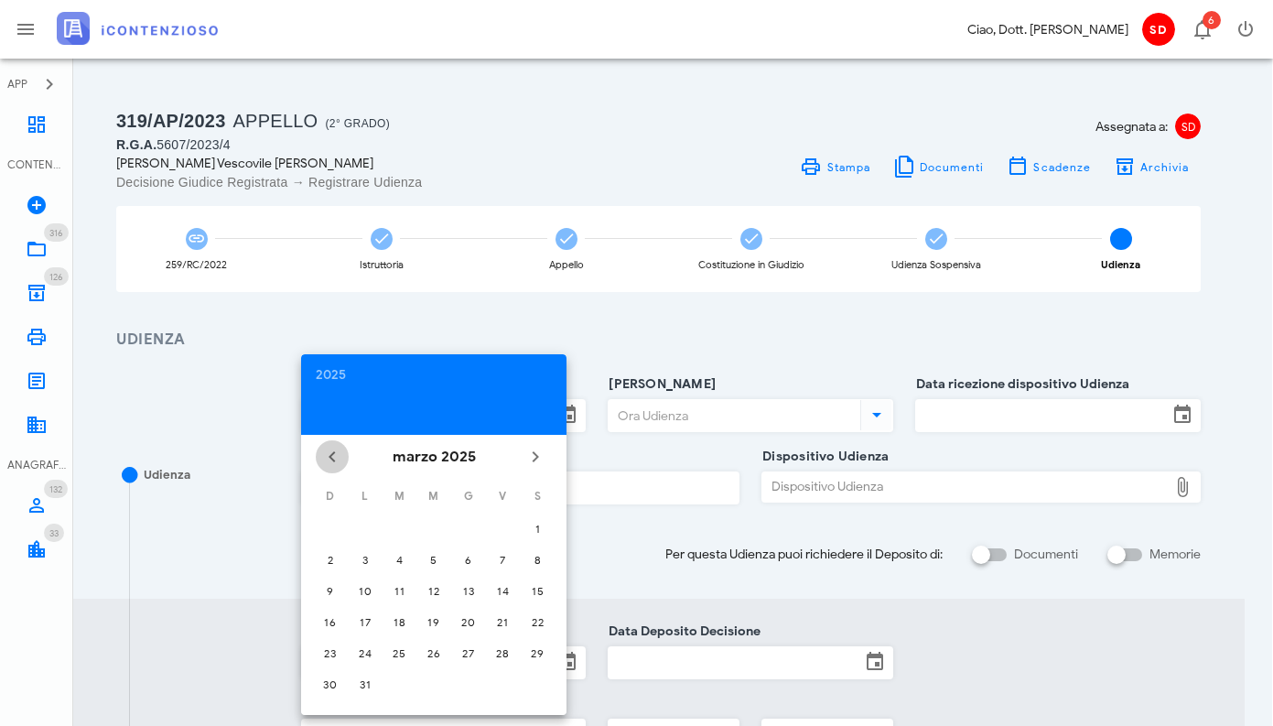
click at [337, 457] on icon "Il mese scorso" at bounding box center [332, 457] width 22 height 22
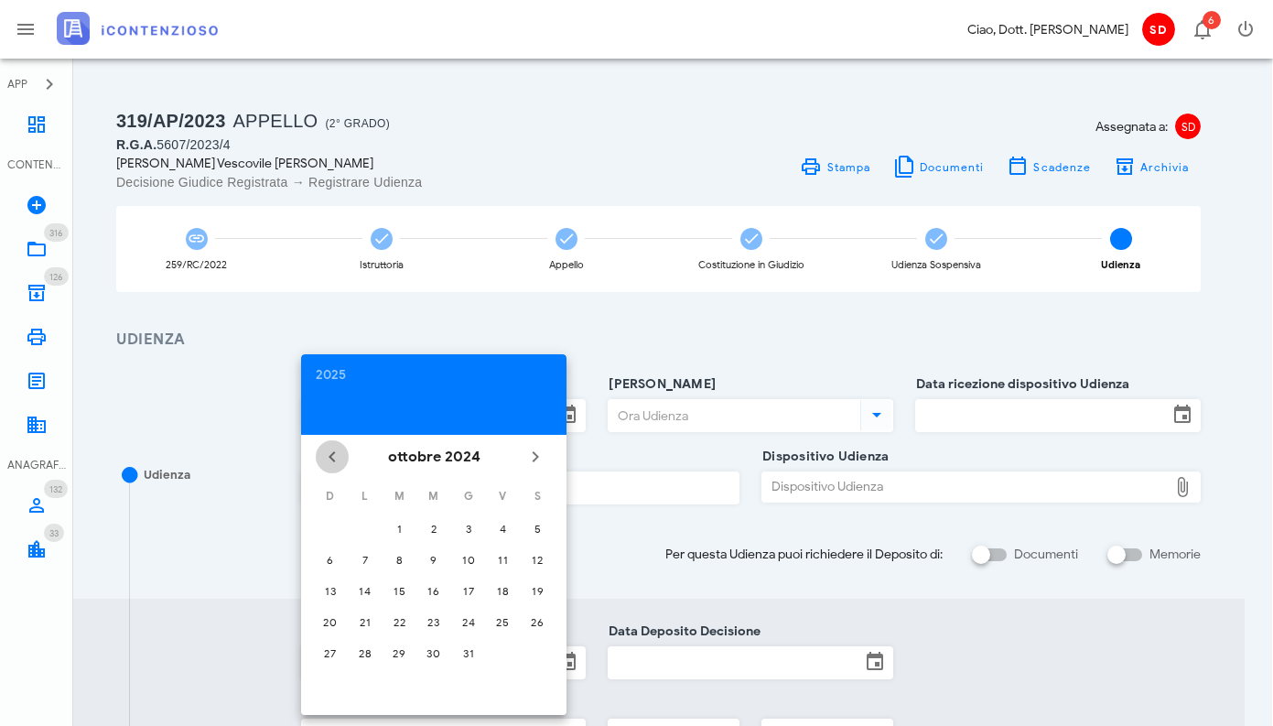
click at [337, 457] on icon "Il mese scorso" at bounding box center [332, 457] width 22 height 22
click at [368, 622] on div "17" at bounding box center [365, 622] width 29 height 14
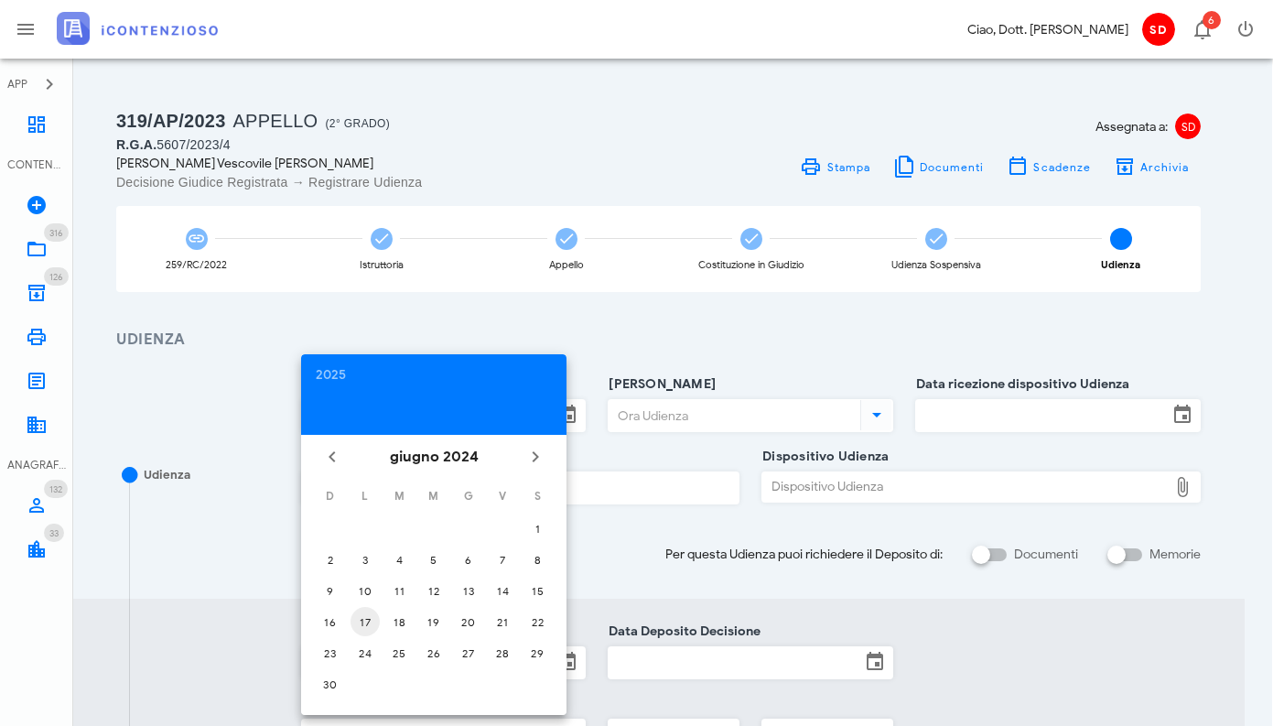
type input "17/06/2024"
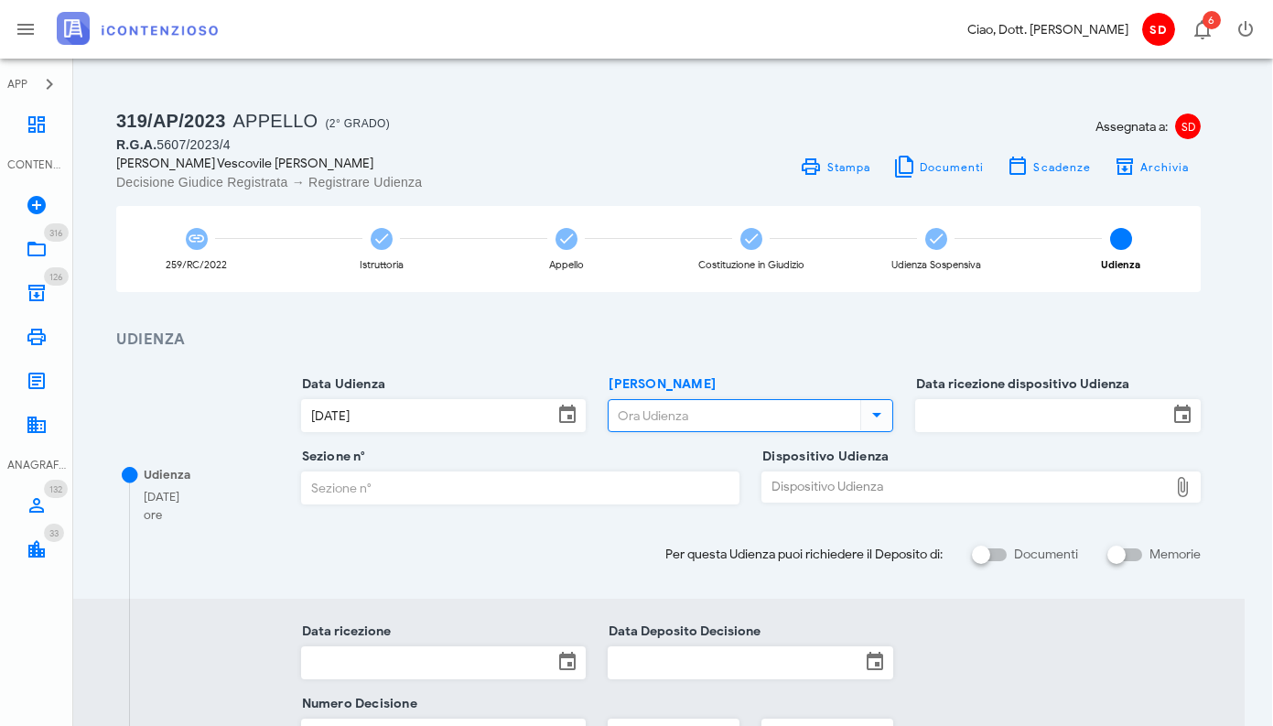
click at [651, 405] on input "Ora Udienza" at bounding box center [733, 415] width 248 height 31
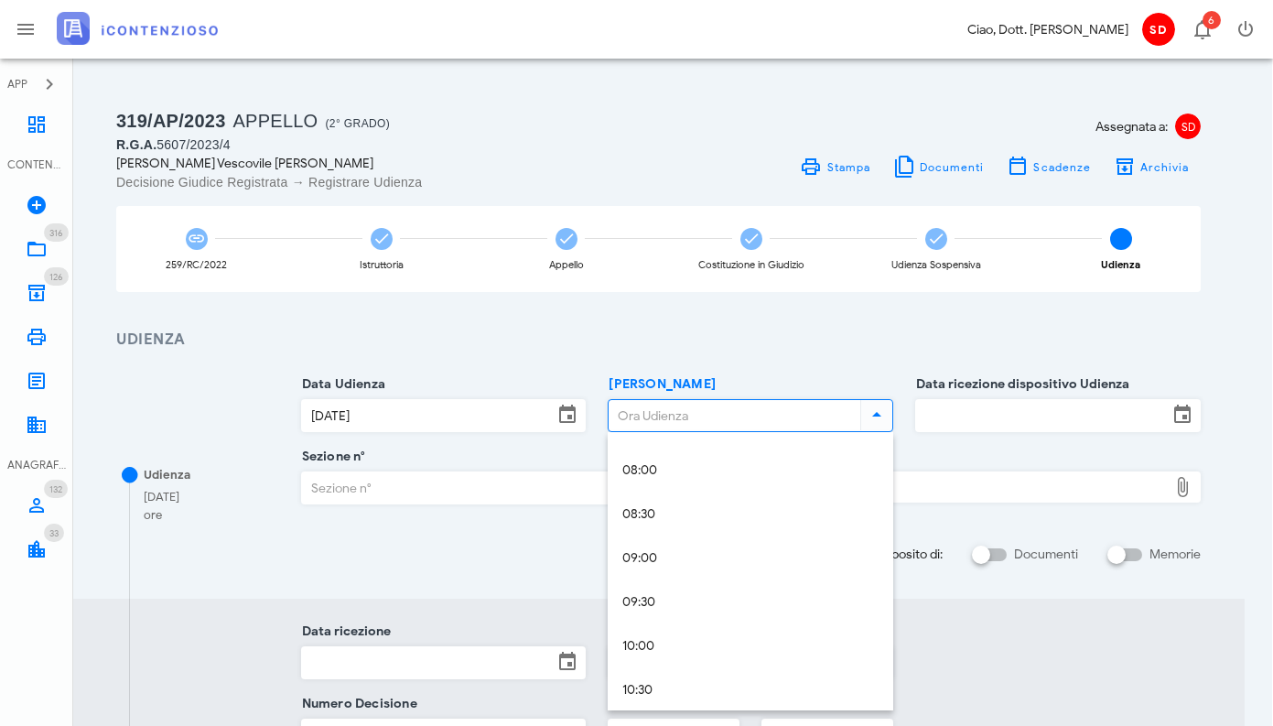
scroll to position [696, 0]
click at [656, 638] on div "10:00" at bounding box center [750, 645] width 256 height 16
type input "10:00"
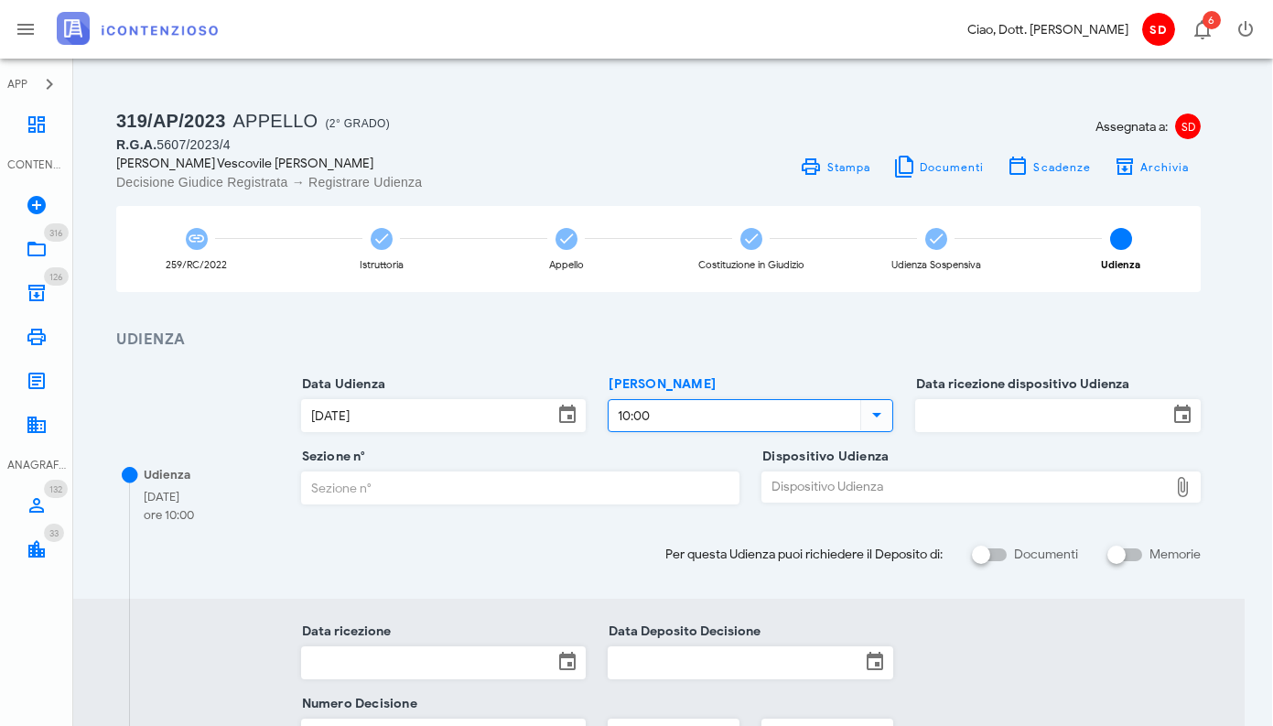
click at [1023, 410] on input "Data ricezione dispositivo Udienza" at bounding box center [1042, 415] width 252 height 31
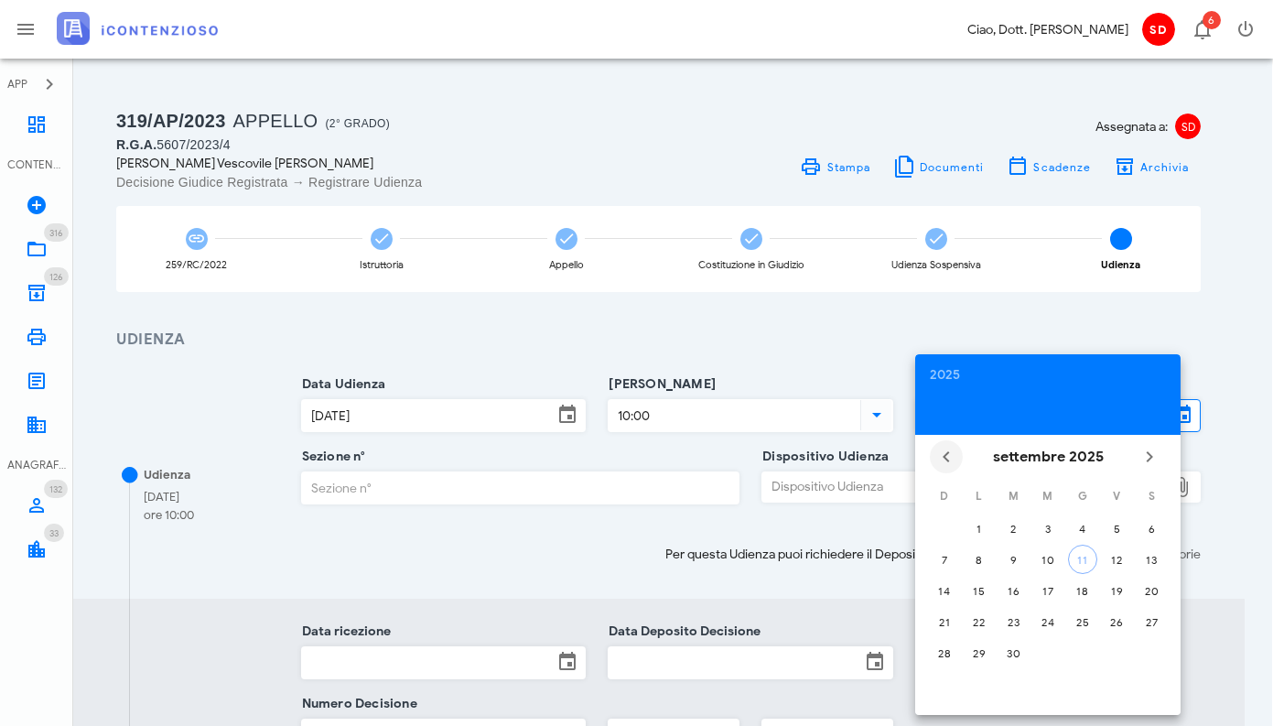
click at [953, 454] on icon "Il mese scorso" at bounding box center [947, 457] width 22 height 22
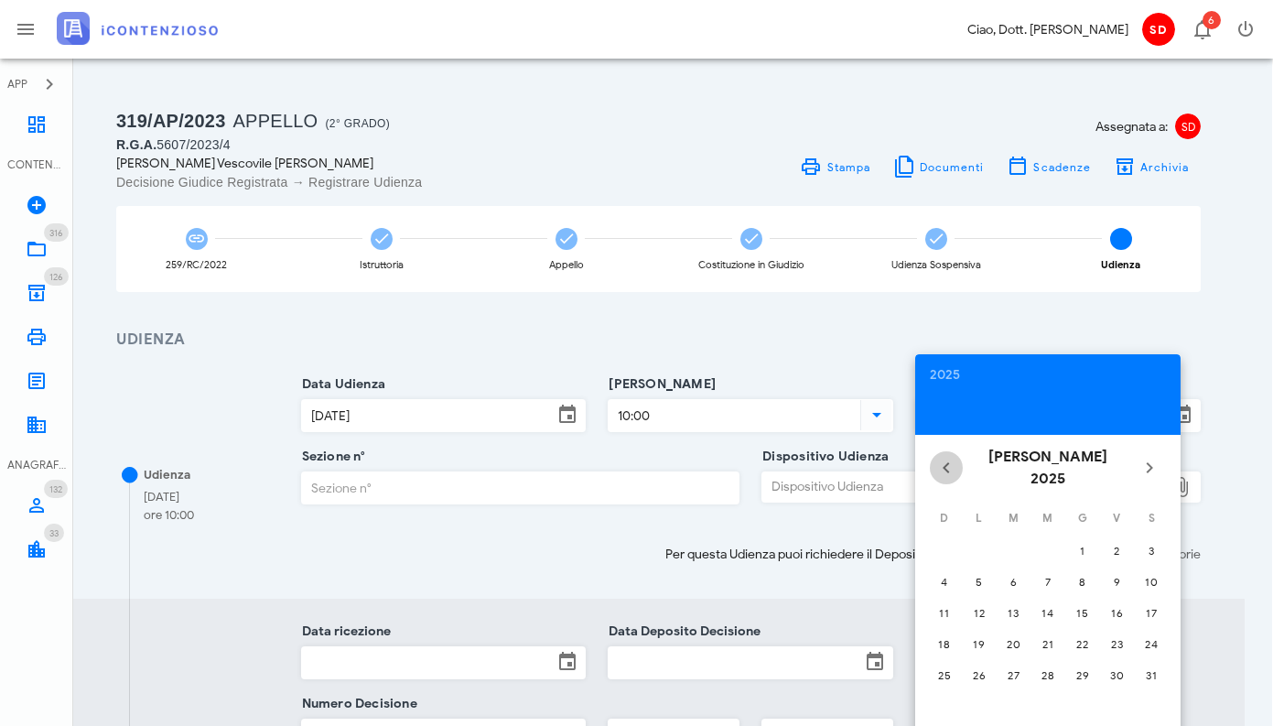
click at [953, 457] on icon "Il mese scorso" at bounding box center [947, 468] width 22 height 22
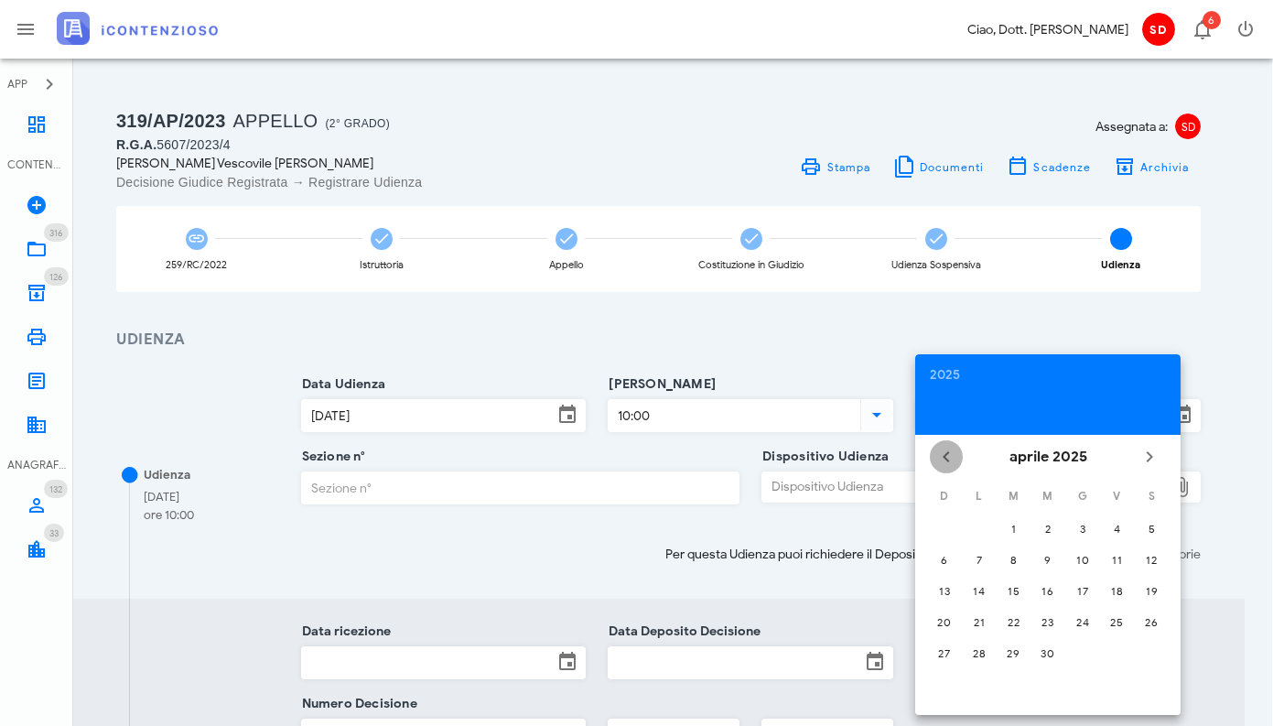
click at [953, 454] on icon "Il mese scorso" at bounding box center [947, 457] width 22 height 22
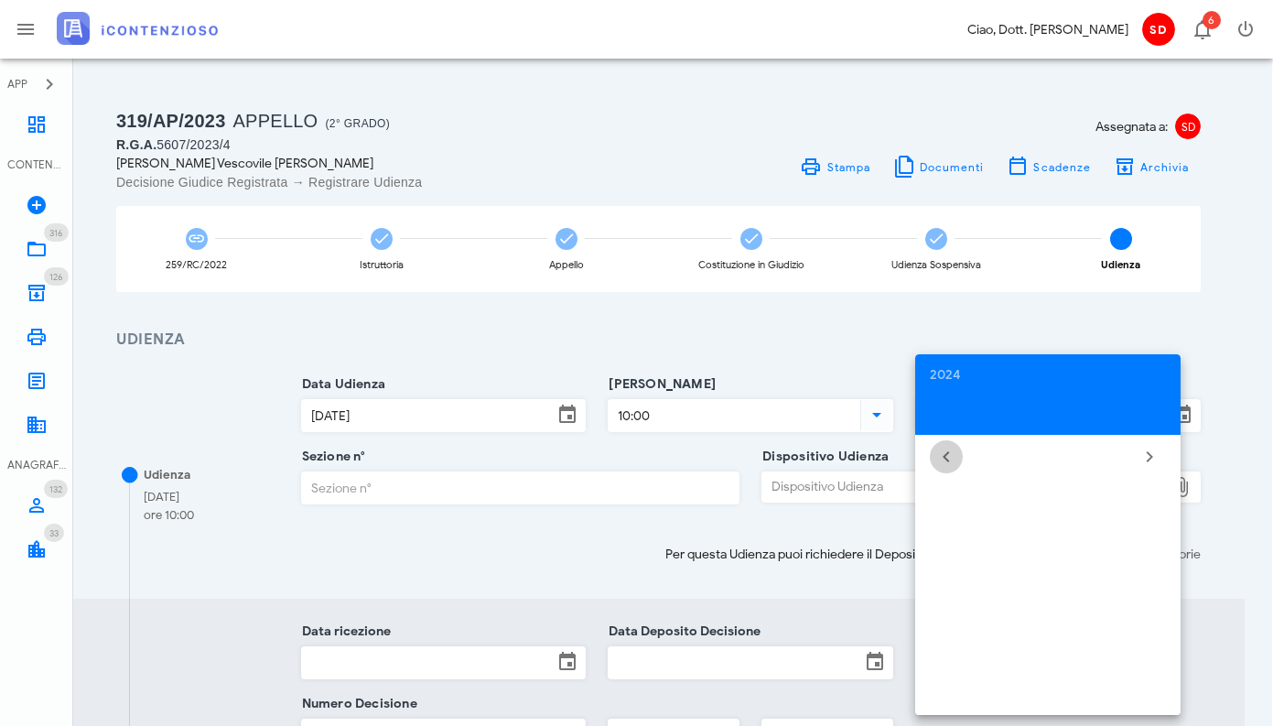
click at [953, 454] on icon "Il mese scorso" at bounding box center [947, 457] width 22 height 22
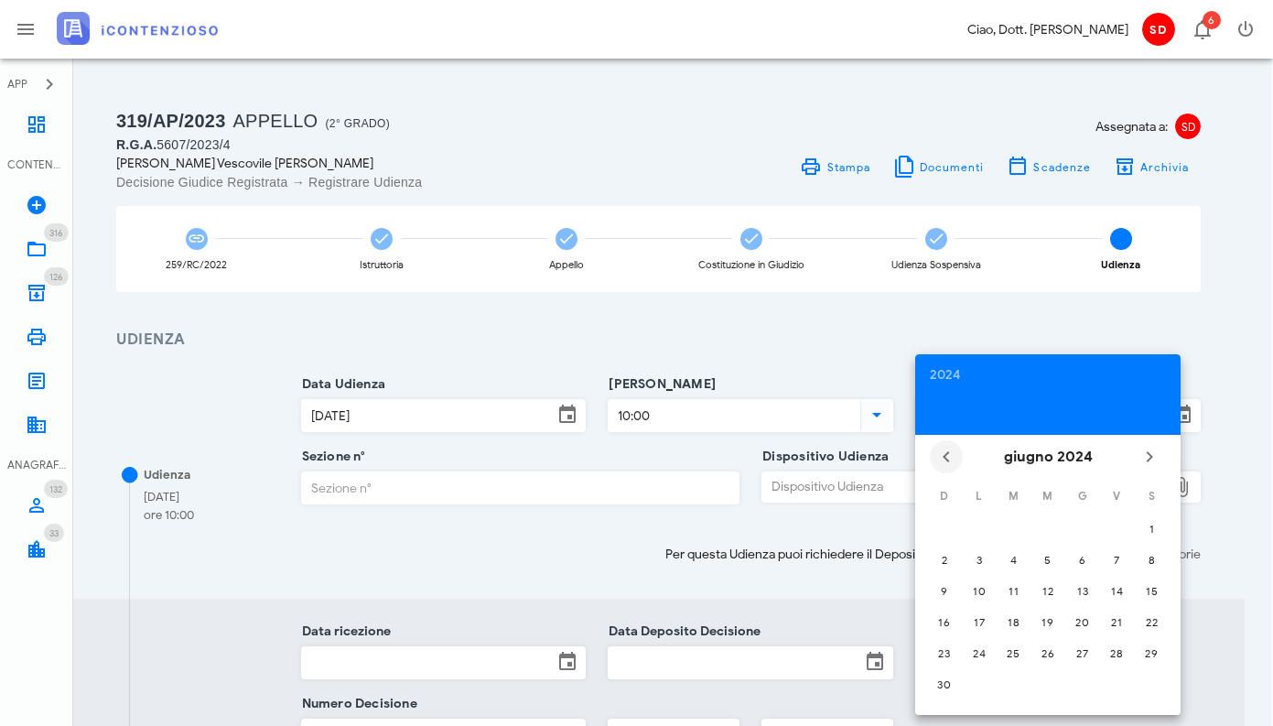
click at [953, 454] on icon "Il mese scorso" at bounding box center [947, 457] width 22 height 22
click at [953, 457] on icon "Il mese scorso" at bounding box center [947, 468] width 22 height 22
click at [953, 454] on icon "Il mese scorso" at bounding box center [947, 457] width 22 height 22
click at [984, 557] on div "4" at bounding box center [979, 560] width 29 height 14
type input "04/03/2024"
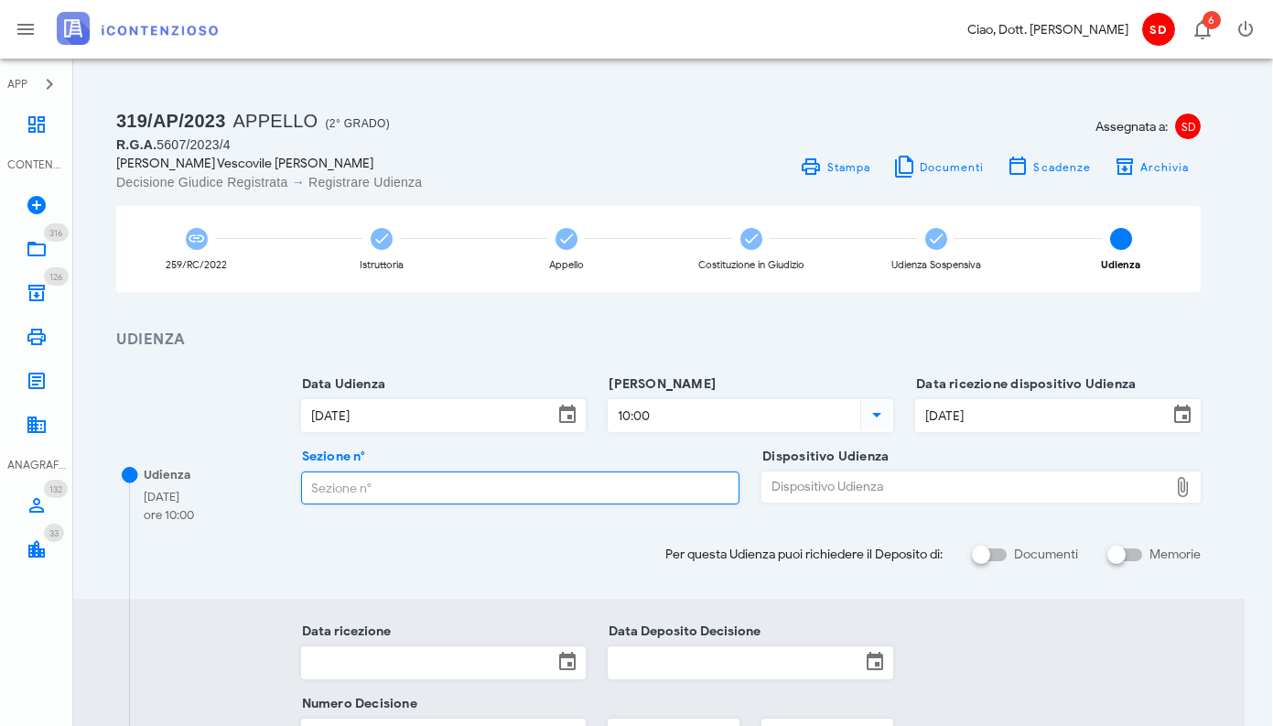
click at [434, 490] on input "Sezione n°" at bounding box center [521, 487] width 438 height 31
type input "4"
click at [821, 489] on div "Dispositivo Udienza" at bounding box center [966, 486] width 406 height 29
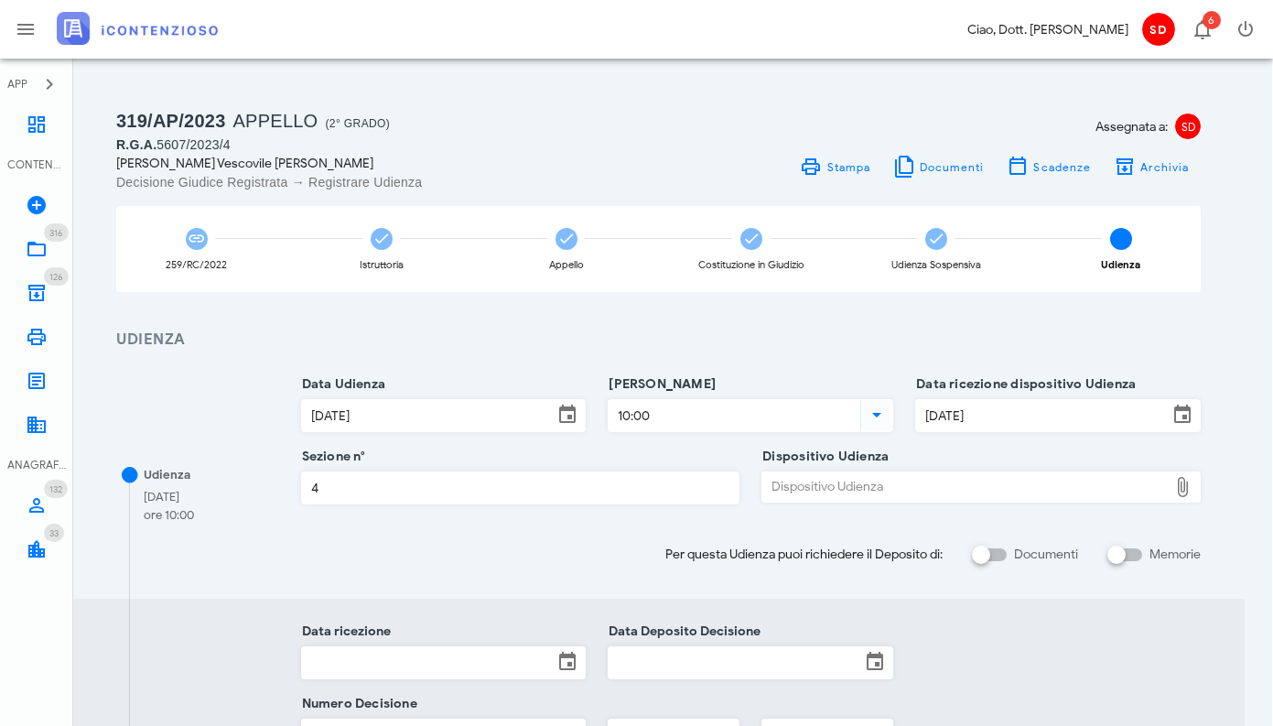
type input "C:\fakepath\ComDisp___5607_2023(1).pdf"
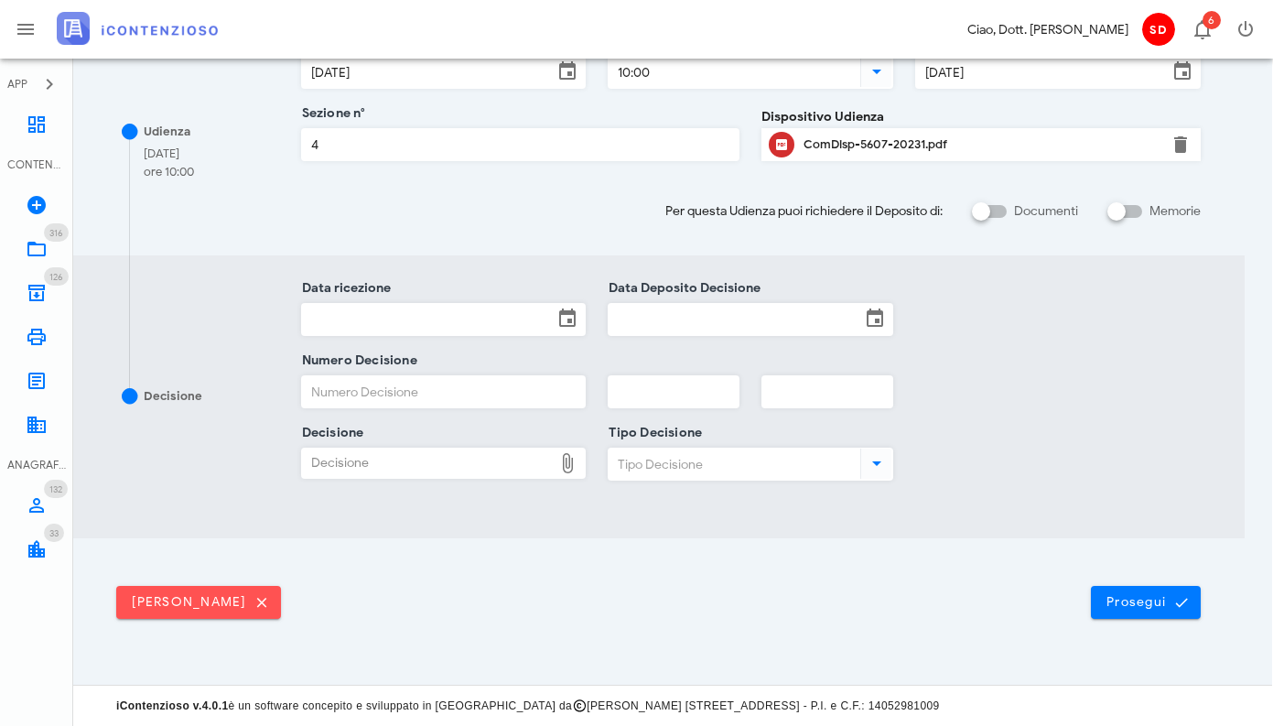
scroll to position [342, 1]
click at [433, 319] on input "Data ricezione" at bounding box center [428, 320] width 252 height 31
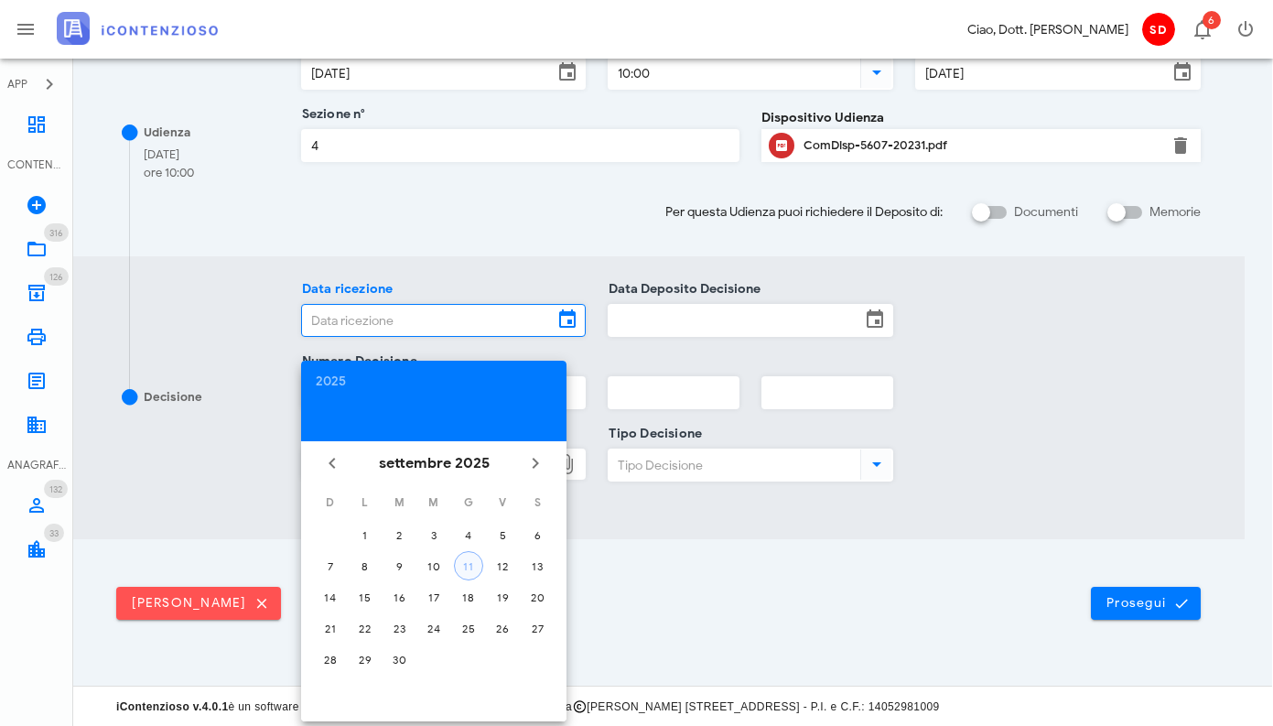
click at [470, 557] on button "11" at bounding box center [468, 565] width 29 height 29
type input "11/09/2025"
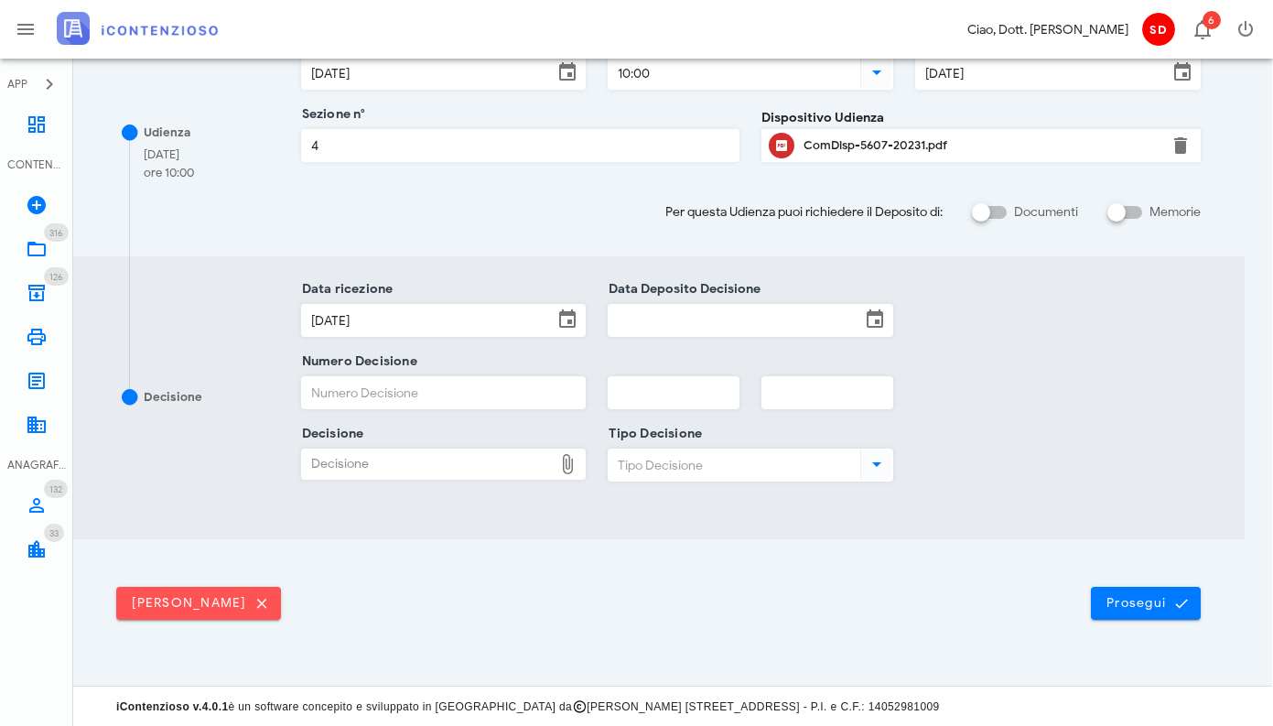
click at [686, 326] on input "Data Deposito Decisione" at bounding box center [735, 320] width 252 height 31
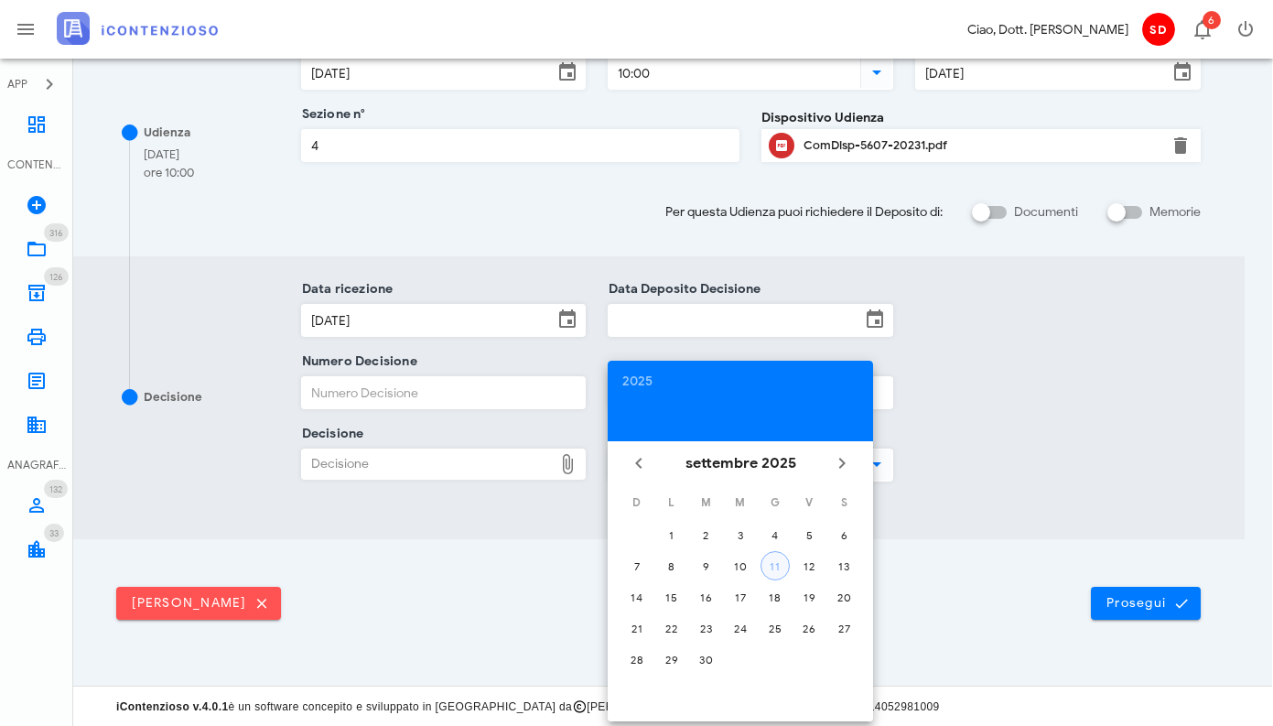
click at [774, 568] on div "11" at bounding box center [775, 566] width 27 height 14
type input "11/09/2025"
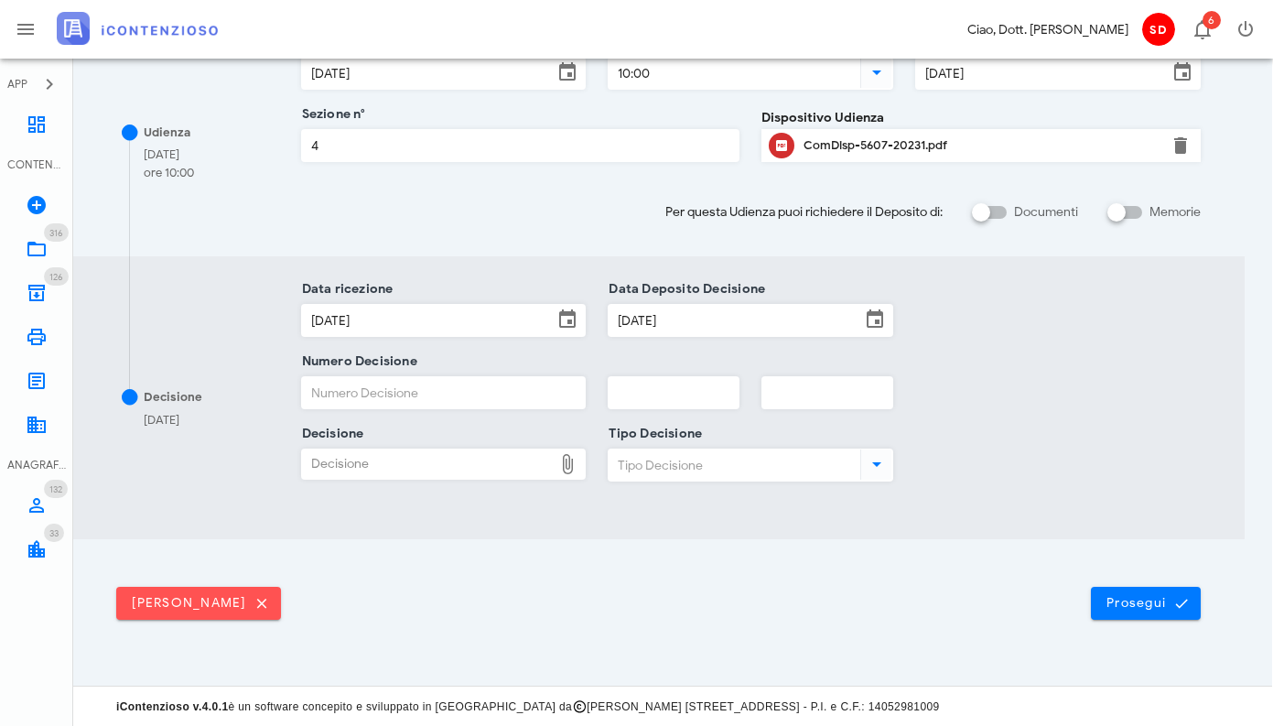
click at [385, 393] on input "Numero Decisione" at bounding box center [444, 392] width 284 height 31
type input "6237"
type input "2025"
type input "4"
click at [420, 466] on div "Decisione" at bounding box center [428, 463] width 252 height 29
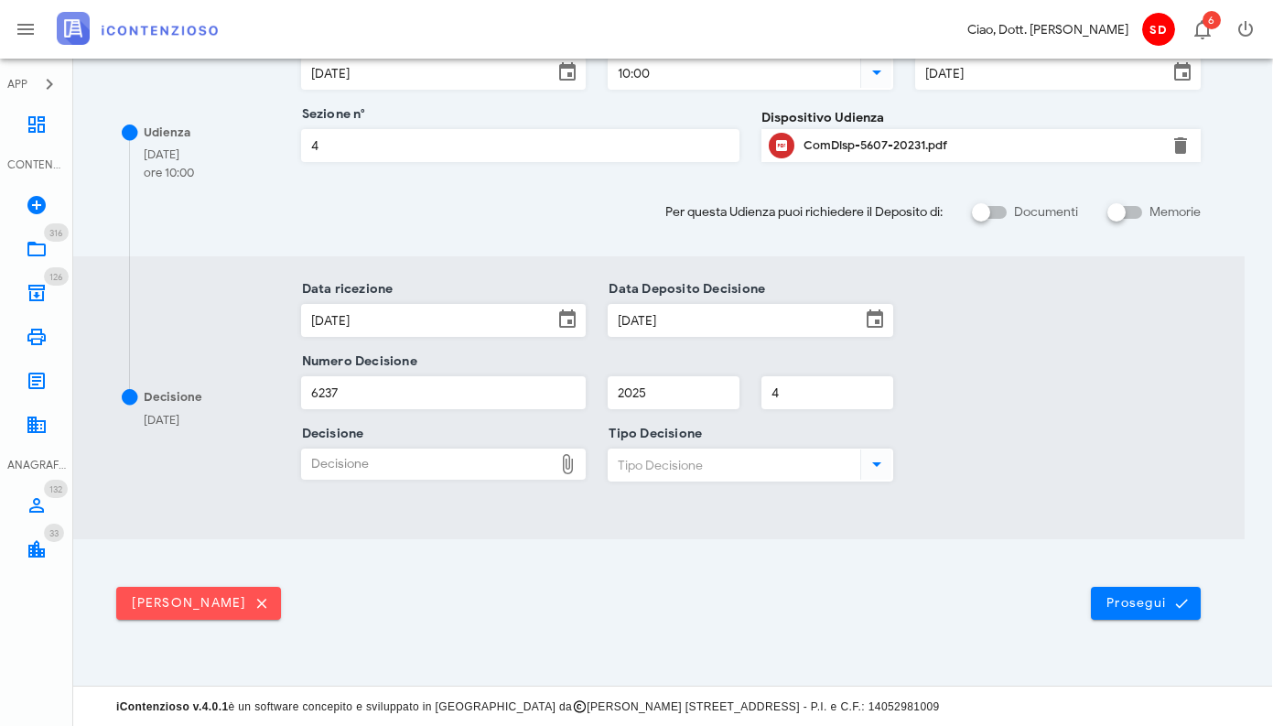
type input "C:\fakepath\Sentenza_RG_005607_2023_UD_17062024.pdf"
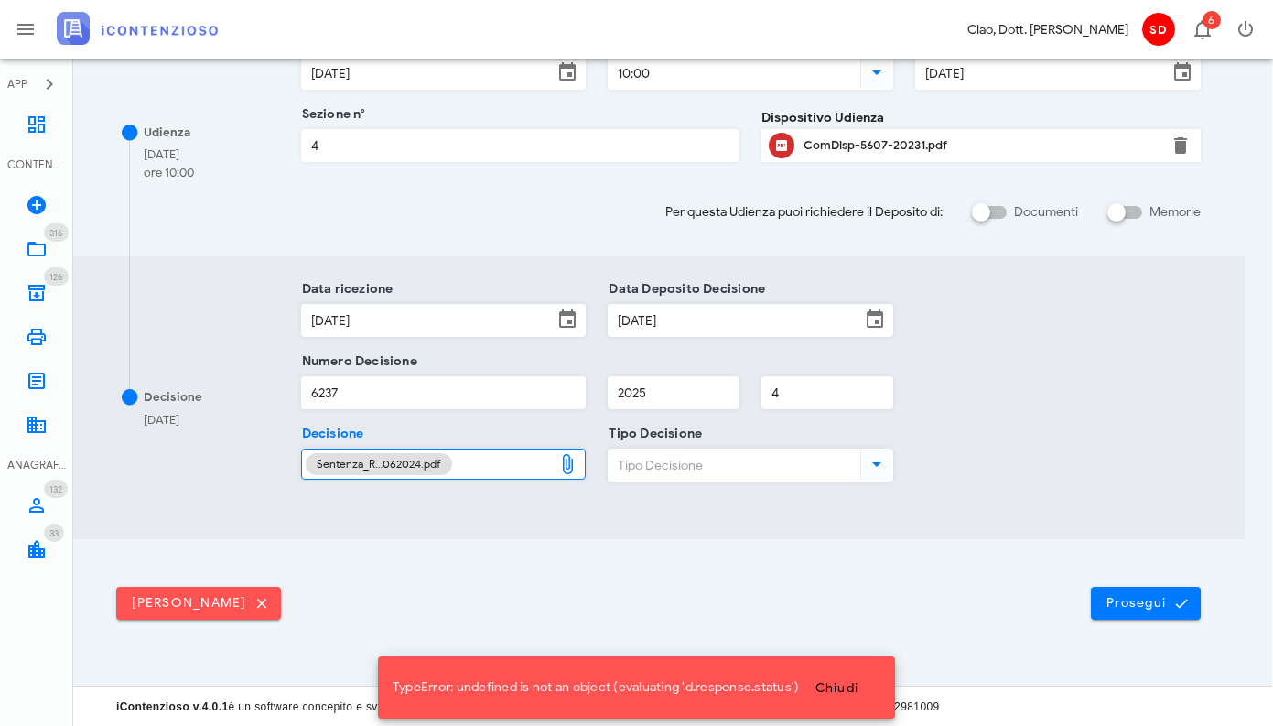
click at [676, 471] on input "Tipo Decisione" at bounding box center [733, 464] width 248 height 31
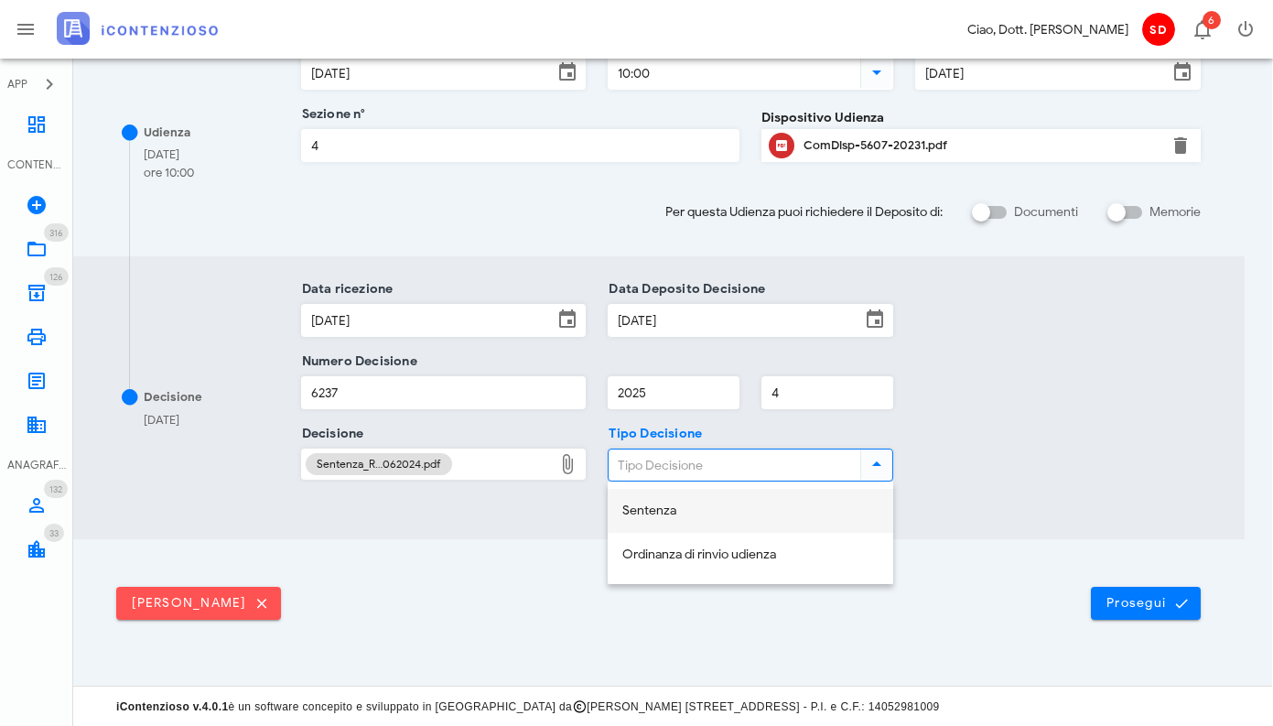
click at [668, 504] on div "Sentenza" at bounding box center [750, 511] width 256 height 16
type input "Sentenza"
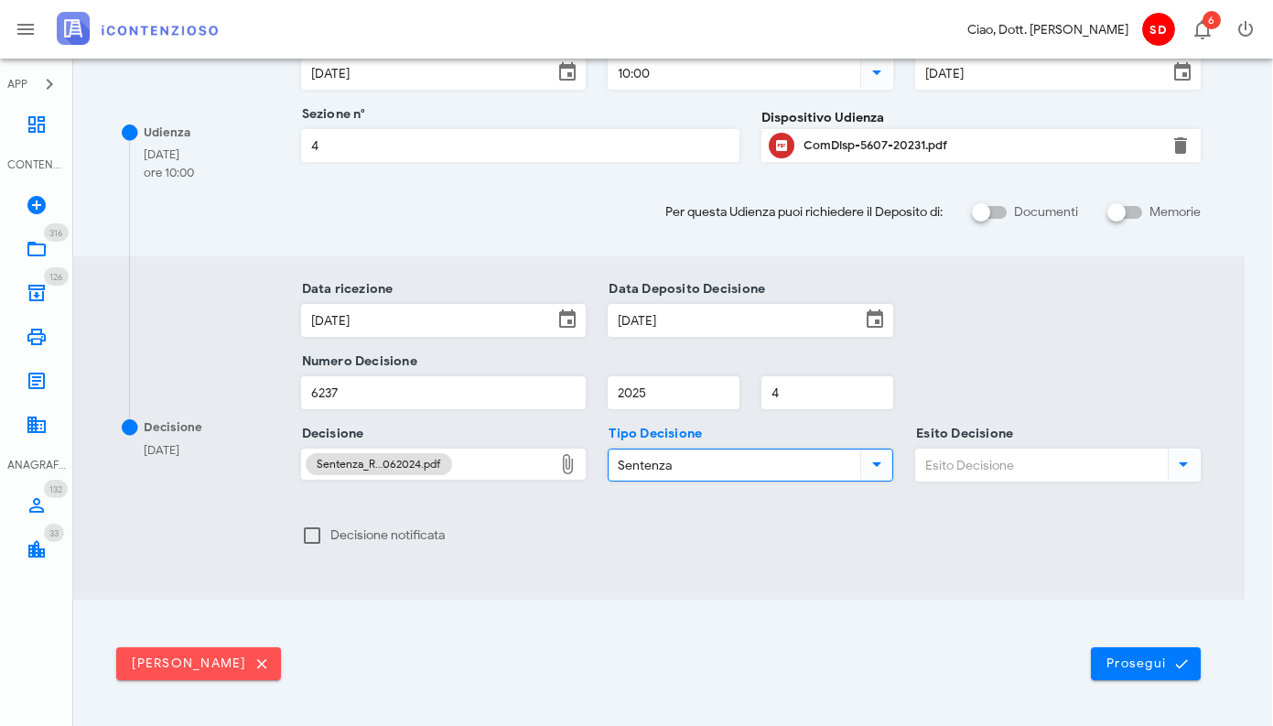
click at [996, 461] on input "Esito Decisione" at bounding box center [1040, 464] width 248 height 31
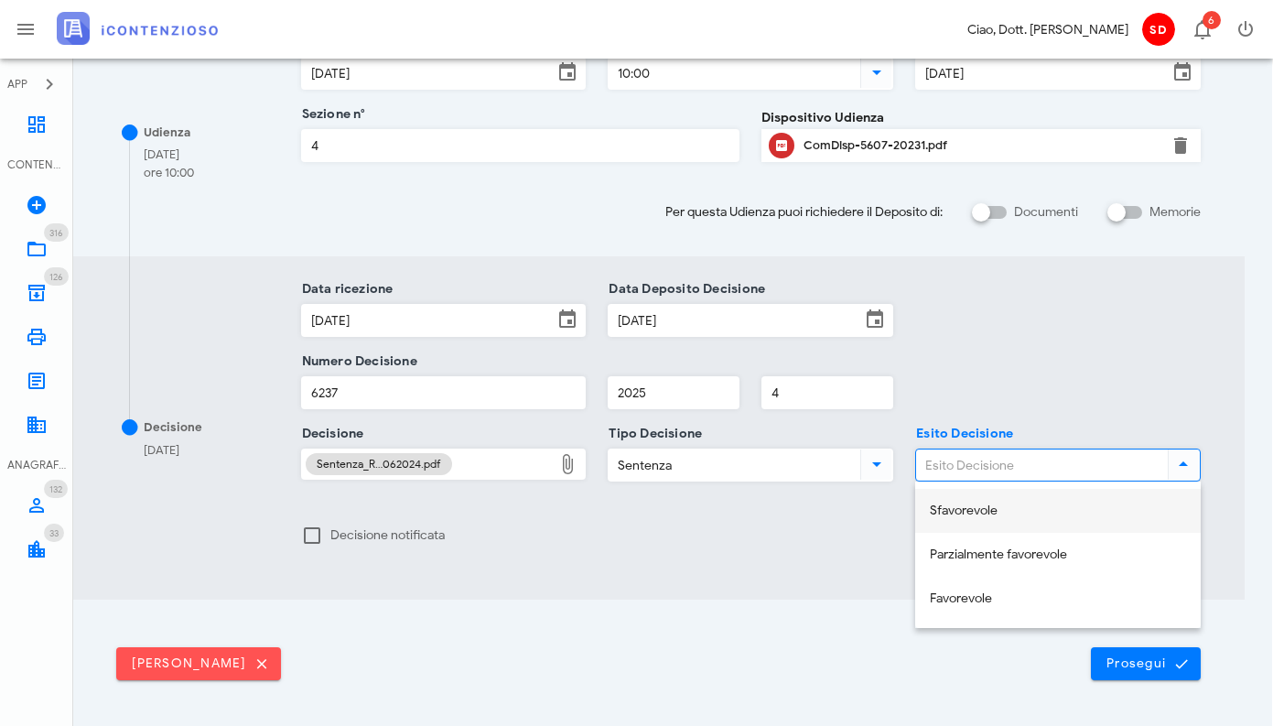
click at [972, 508] on div "Sfavorevole" at bounding box center [1058, 511] width 256 height 16
type input "Sfavorevole"
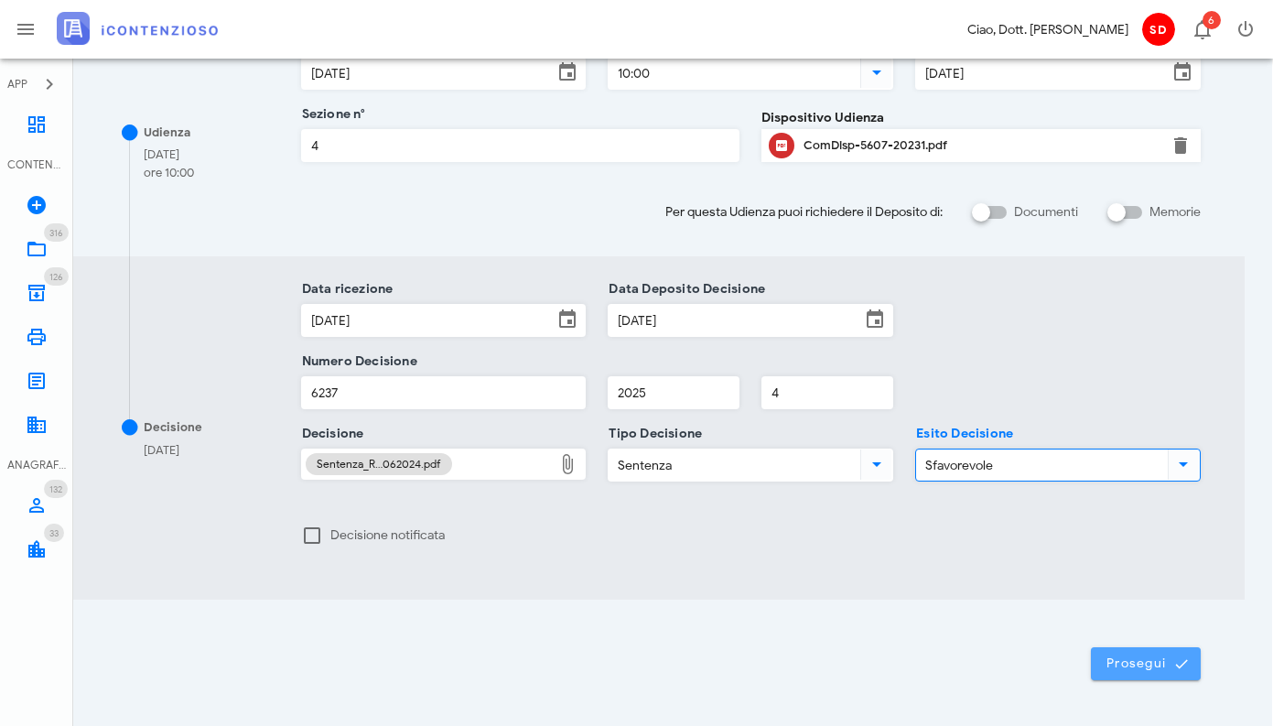
click at [1141, 661] on span "Prosegui" at bounding box center [1146, 663] width 81 height 16
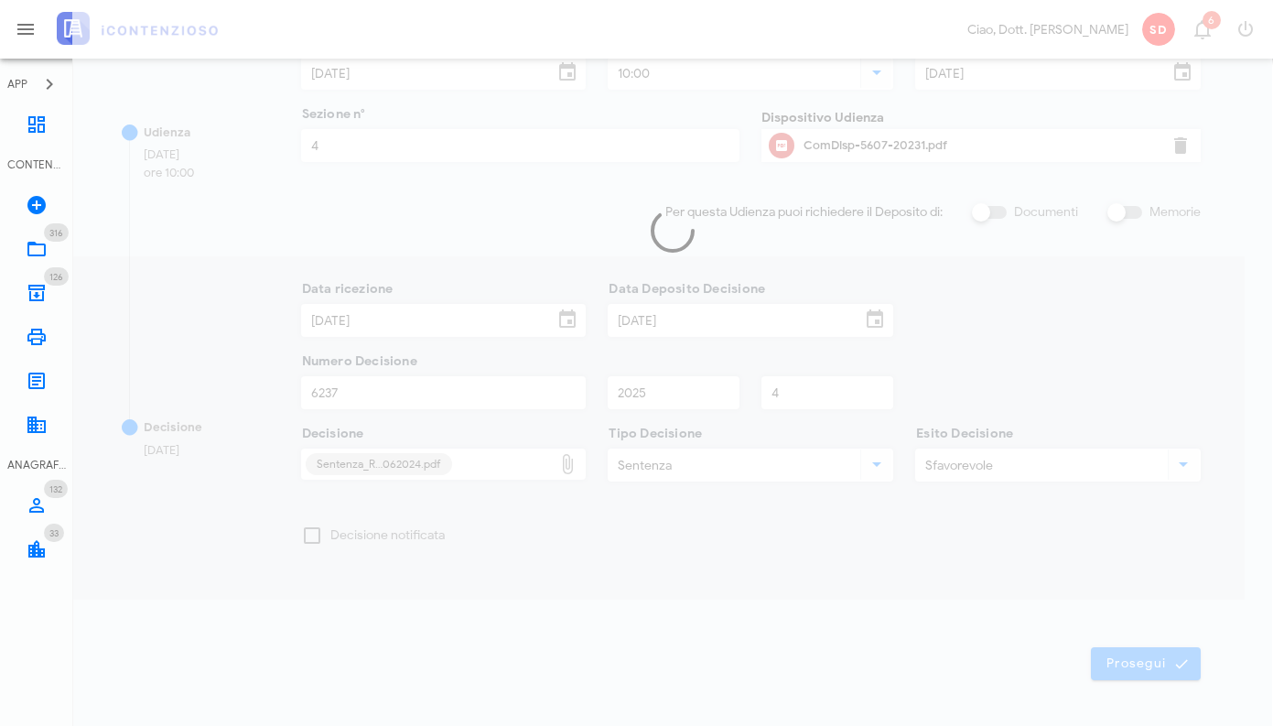
scroll to position [0, 1]
